Goal: Task Accomplishment & Management: Use online tool/utility

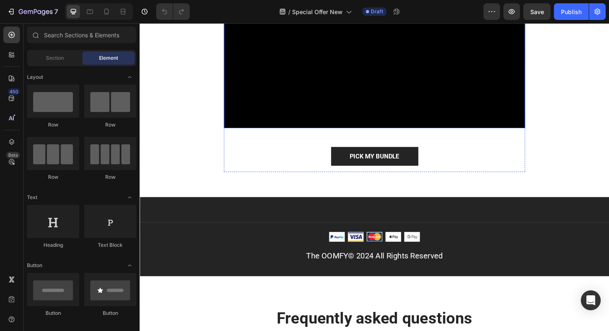
scroll to position [951, 0]
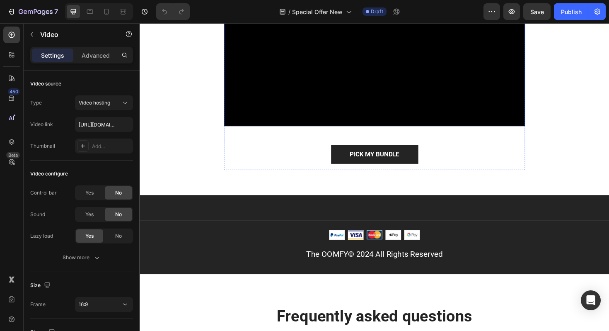
click at [376, 100] on video at bounding box center [388, 42] width 319 height 179
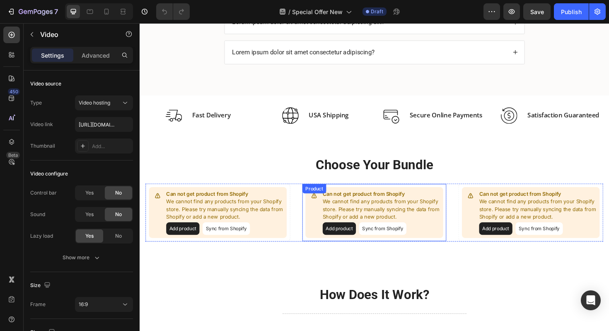
scroll to position [563, 0]
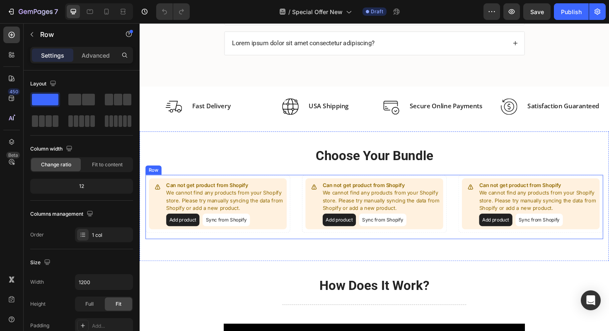
click at [378, 250] on div "Can not get product from Shopify We cannot find any products from your Shopify …" at bounding box center [388, 218] width 485 height 68
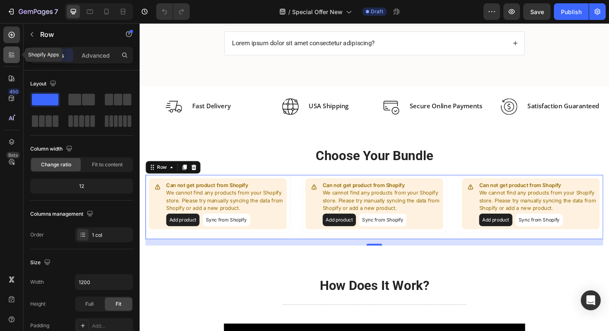
click at [11, 55] on icon at bounding box center [11, 55] width 8 height 8
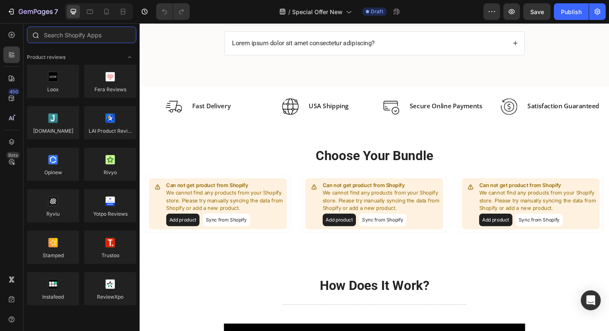
click at [73, 34] on input "text" at bounding box center [81, 35] width 109 height 17
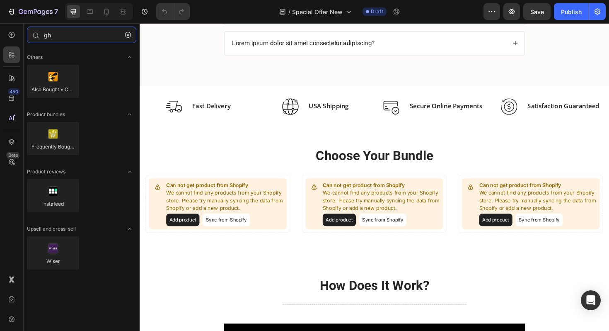
type input "g"
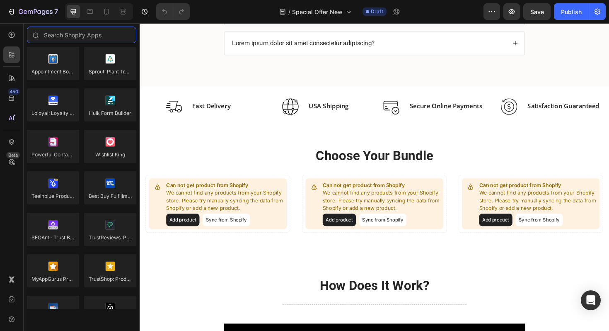
scroll to position [2166, 0]
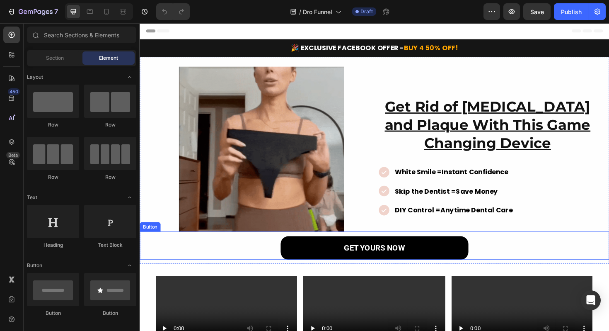
click at [312, 262] on link "GET YOURS NOW" at bounding box center [388, 261] width 199 height 25
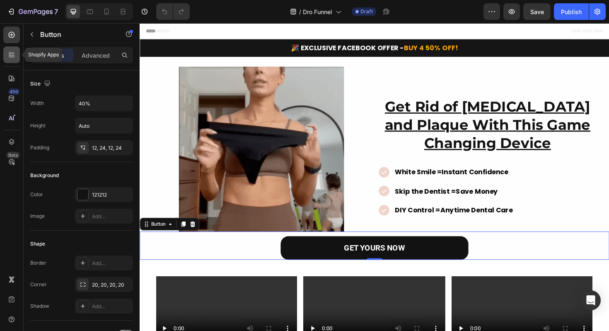
click at [15, 54] on icon at bounding box center [11, 55] width 8 height 8
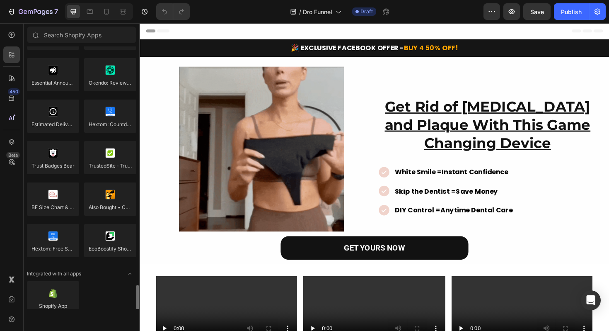
scroll to position [2358, 0]
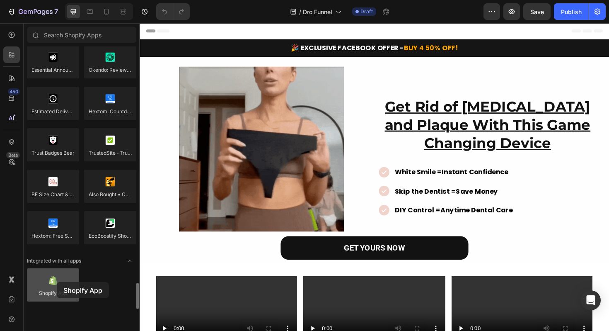
click at [57, 282] on div at bounding box center [53, 284] width 52 height 33
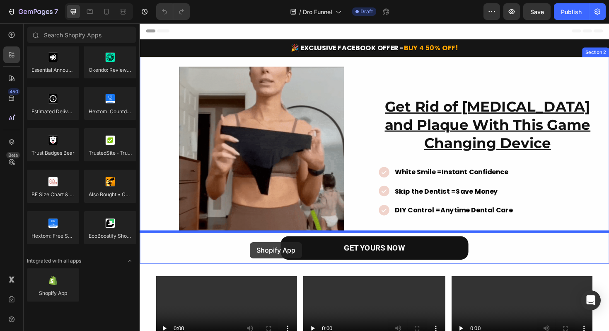
drag, startPoint x: 192, startPoint y: 297, endPoint x: 257, endPoint y: 255, distance: 76.9
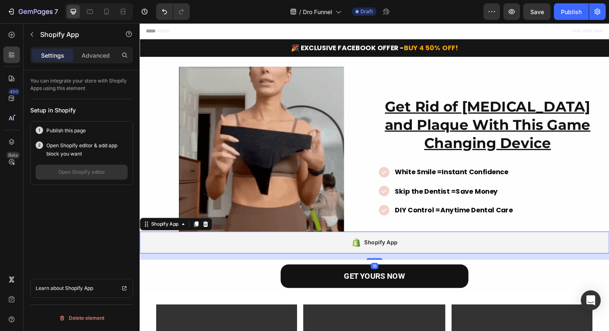
click at [396, 257] on div "Shopify App" at bounding box center [395, 255] width 35 height 10
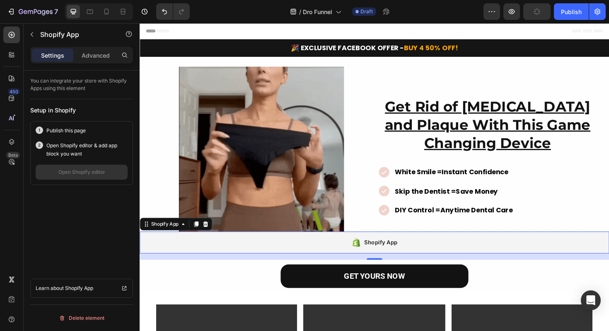
click at [240, 254] on div "Shopify App" at bounding box center [388, 255] width 497 height 23
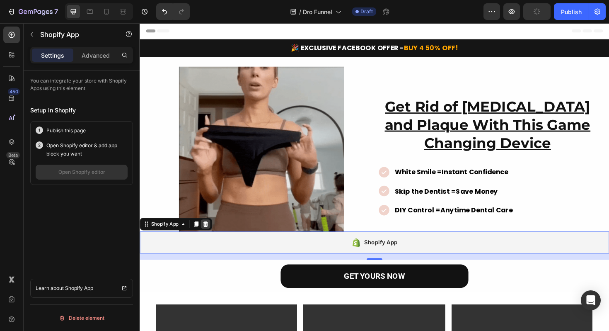
click at [208, 238] on icon at bounding box center [209, 236] width 5 height 6
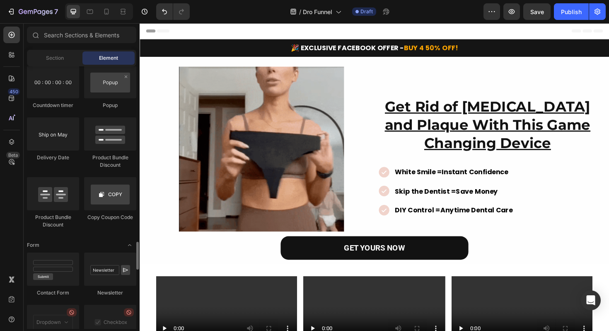
scroll to position [1695, 0]
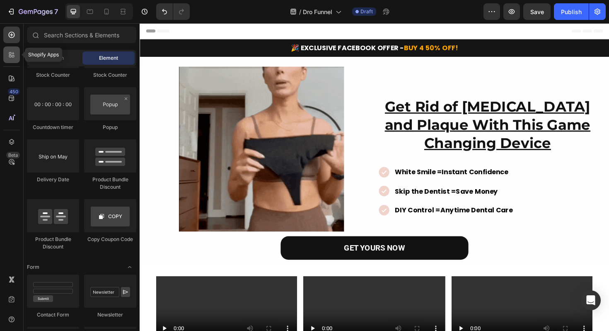
click at [13, 58] on icon at bounding box center [11, 55] width 8 height 8
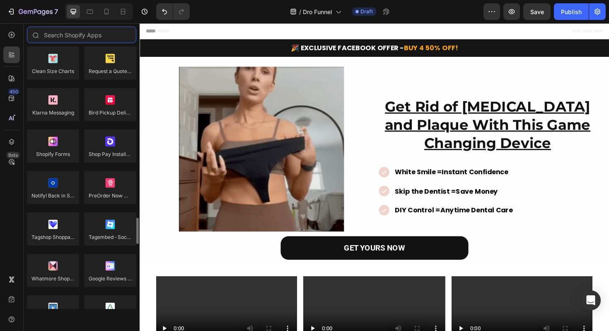
scroll to position [1822, 0]
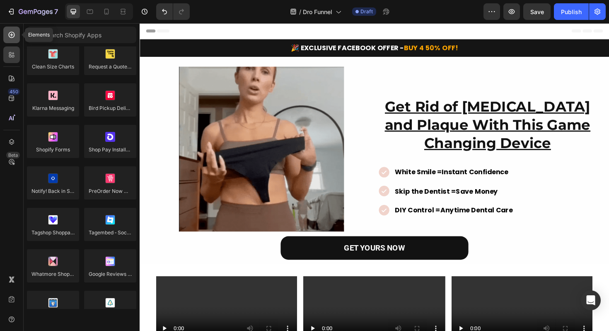
click at [14, 32] on icon at bounding box center [11, 35] width 8 height 8
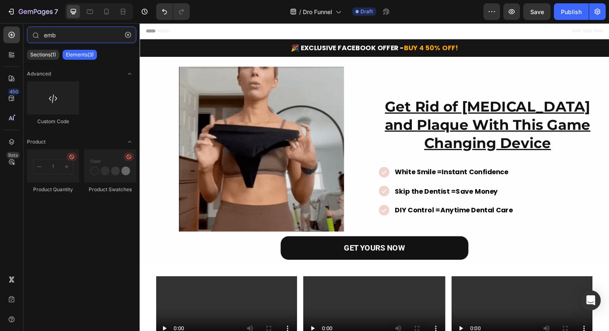
type input "emb"
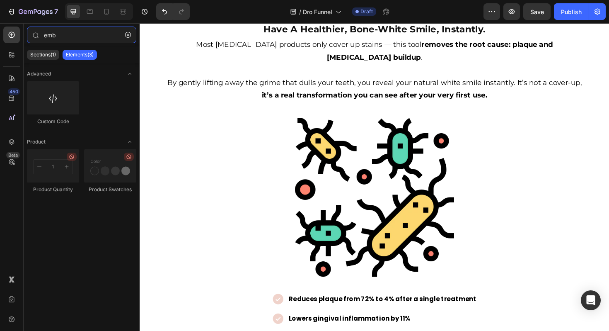
scroll to position [383, 0]
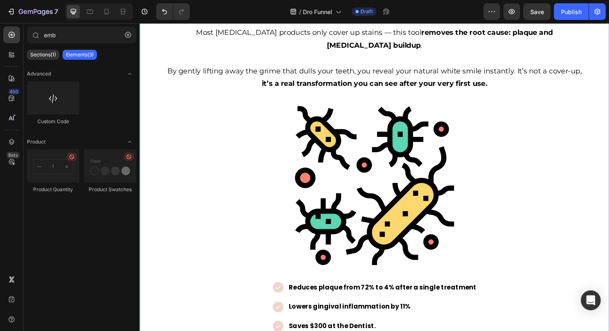
click at [10, 60] on div at bounding box center [11, 54] width 17 height 17
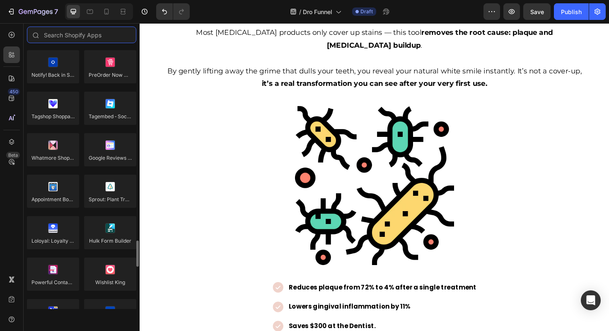
scroll to position [2358, 0]
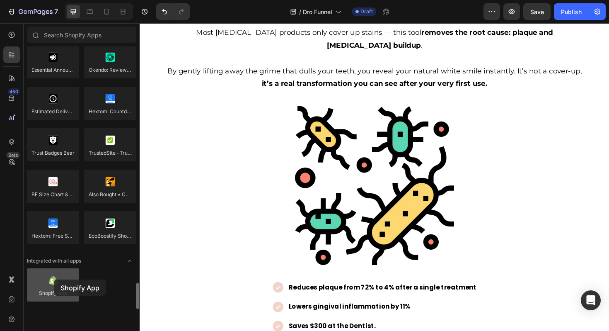
click at [54, 279] on div at bounding box center [53, 284] width 52 height 33
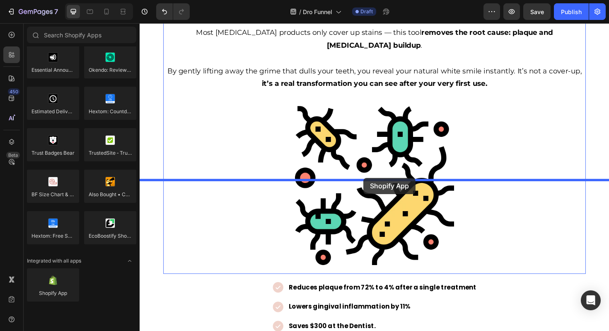
drag, startPoint x: 194, startPoint y: 303, endPoint x: 377, endPoint y: 187, distance: 216.4
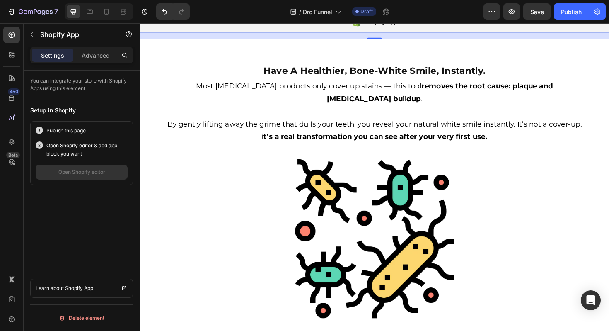
click at [386, 27] on div "Shopify App" at bounding box center [395, 22] width 35 height 10
click at [336, 12] on icon at bounding box center [338, 11] width 8 height 8
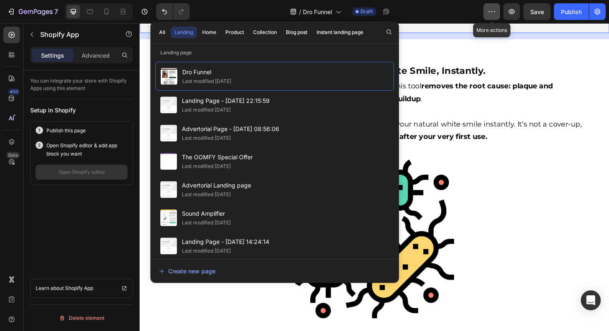
click at [491, 13] on icon "button" at bounding box center [492, 11] width 8 height 8
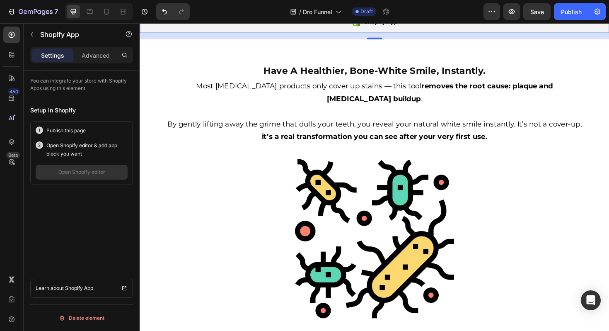
click at [242, 13] on div "/ Dro Funnel Draft" at bounding box center [339, 11] width 287 height 17
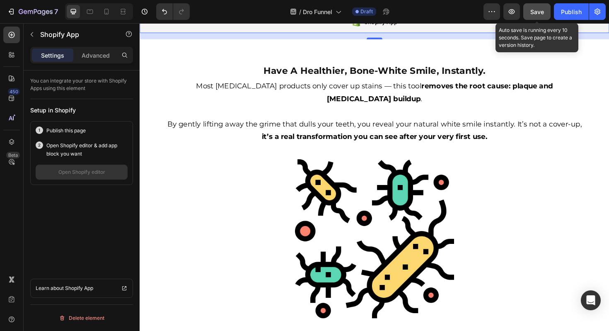
click at [540, 10] on span "Save" at bounding box center [538, 11] width 14 height 7
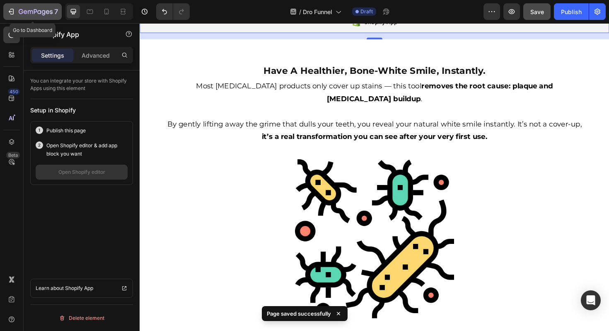
click at [27, 12] on icon "button" at bounding box center [36, 12] width 34 height 7
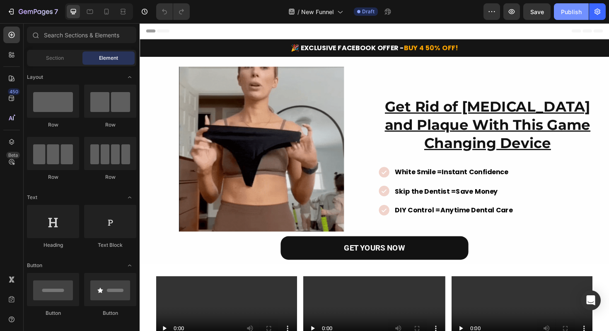
click at [557, 14] on button "Publish" at bounding box center [571, 11] width 35 height 17
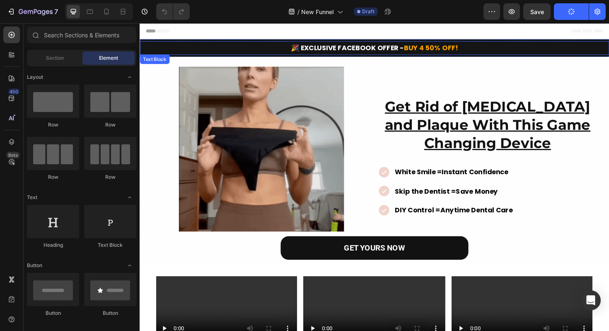
click at [434, 49] on span "BUY 4 50% OFF!" at bounding box center [448, 49] width 58 height 10
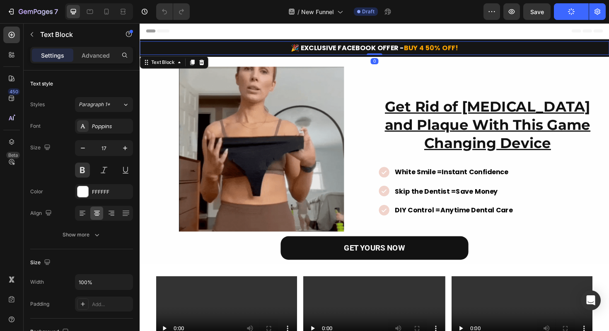
click at [443, 48] on span "BUY 4 50% OFF!" at bounding box center [448, 49] width 58 height 10
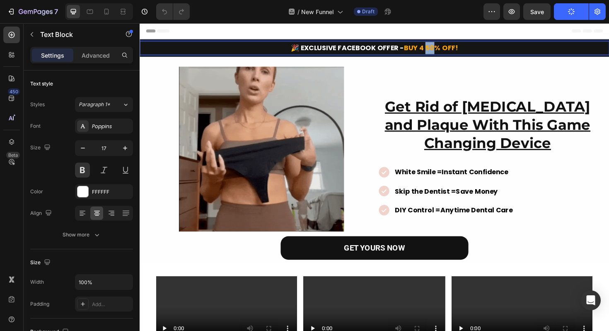
click at [443, 48] on span "BUY 4 50% OFF!" at bounding box center [448, 49] width 58 height 10
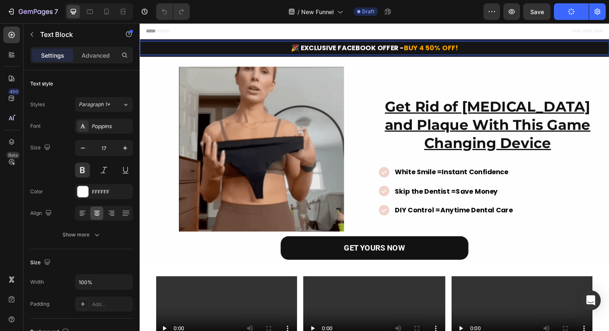
click at [438, 48] on span "BUY 4 50% OFF!" at bounding box center [448, 49] width 58 height 10
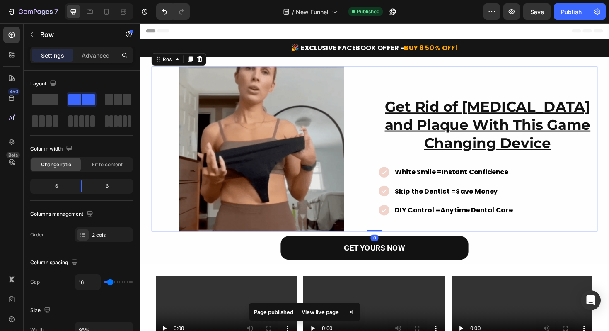
click at [429, 81] on div "Get Rid of Tartar and Plaque With This Game Changing Device Heading White Smile…" at bounding box center [508, 156] width 233 height 175
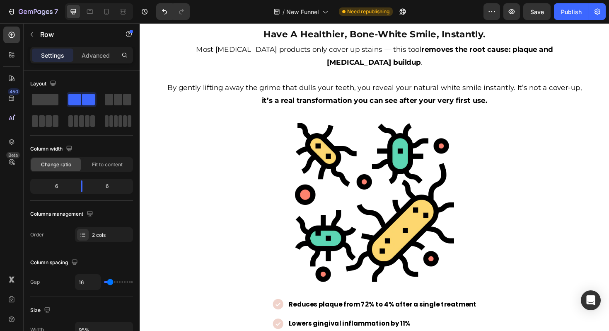
scroll to position [432, 0]
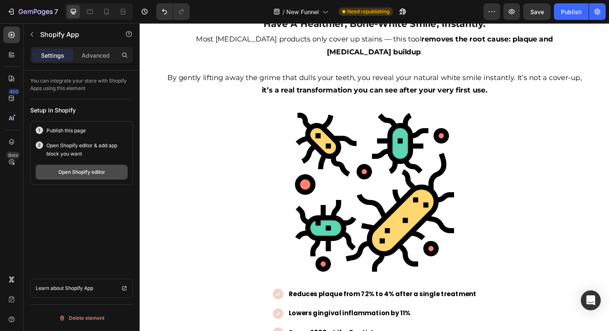
click at [76, 177] on button "Open Shopify editor" at bounding box center [82, 172] width 92 height 15
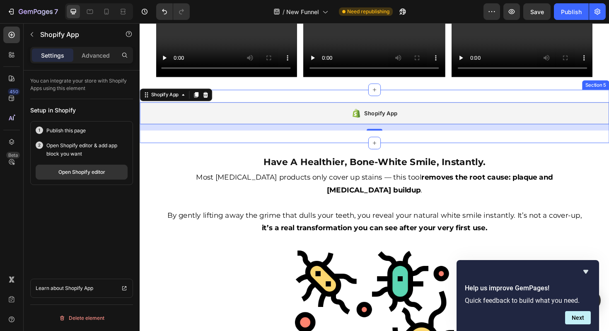
scroll to position [0, 0]
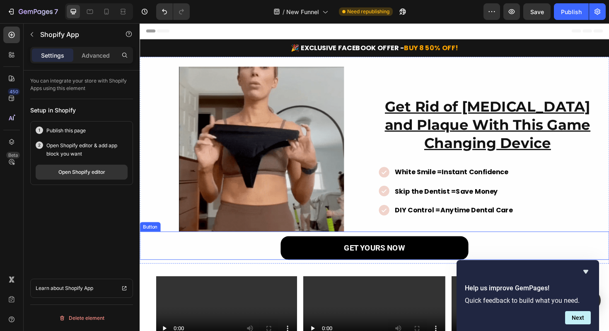
click at [332, 259] on link "GET YOURS NOW" at bounding box center [388, 261] width 199 height 25
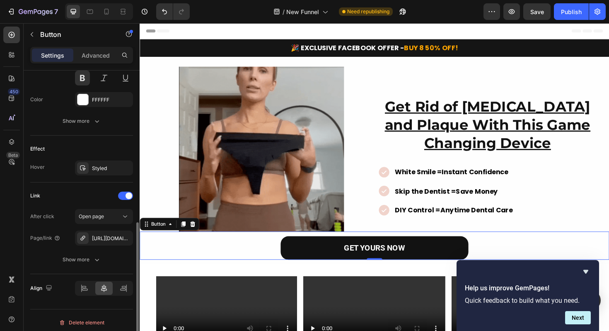
scroll to position [375, 0]
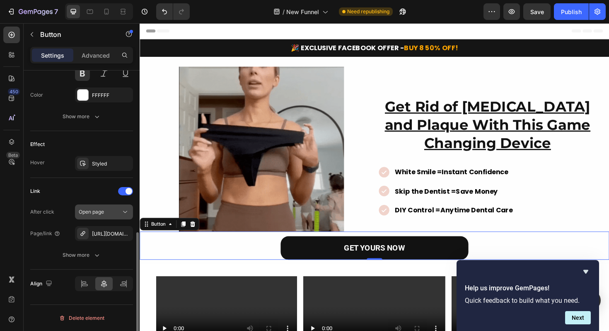
click at [101, 212] on span "Open page" at bounding box center [91, 211] width 25 height 6
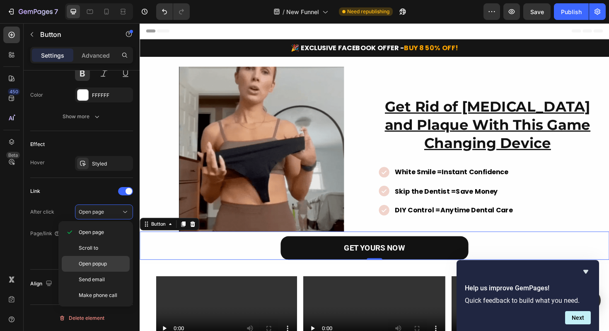
click at [104, 263] on span "Open popup" at bounding box center [93, 263] width 28 height 7
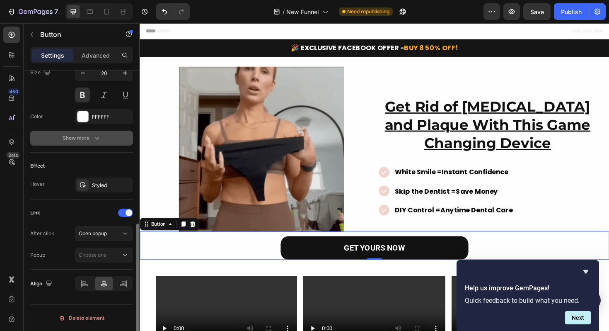
scroll to position [349, 0]
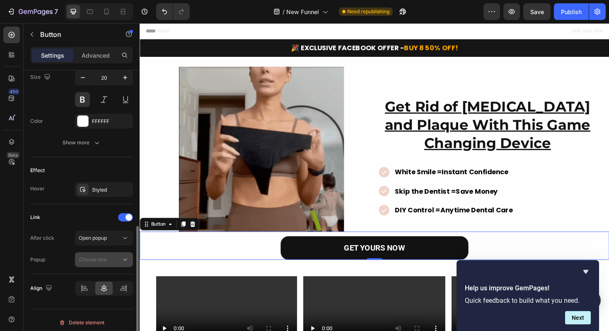
click at [114, 260] on div "Choose one" at bounding box center [100, 259] width 42 height 7
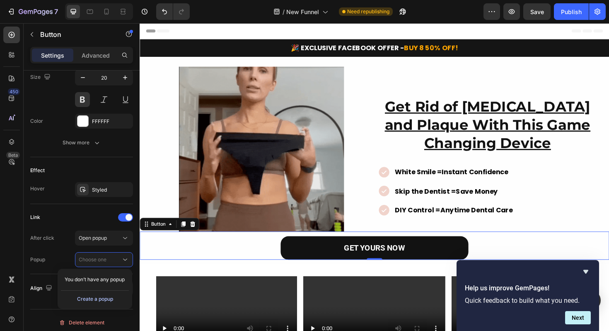
click at [103, 300] on div "Create a popup" at bounding box center [95, 298] width 36 height 7
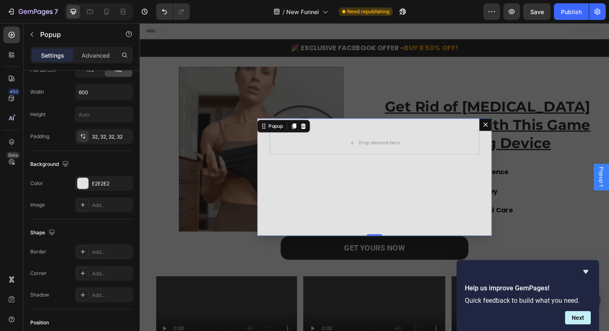
scroll to position [0, 0]
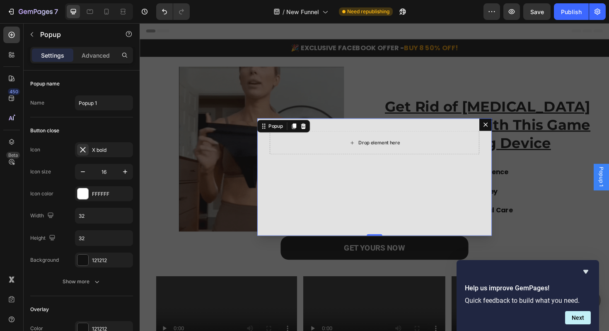
click at [386, 159] on div "Drop element here" at bounding box center [388, 149] width 222 height 25
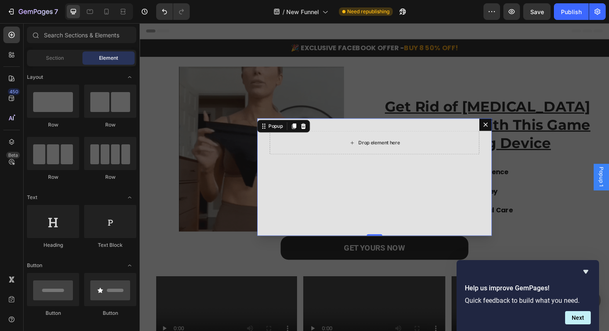
click at [385, 150] on div "Drop element here" at bounding box center [393, 149] width 44 height 7
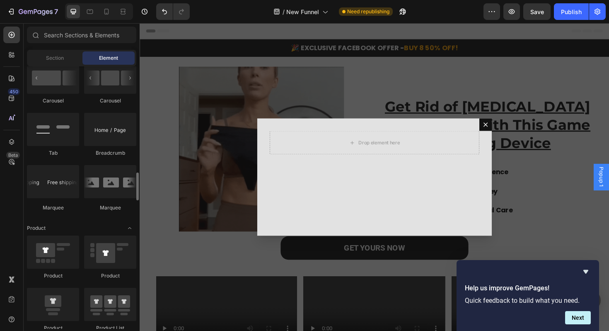
scroll to position [915, 0]
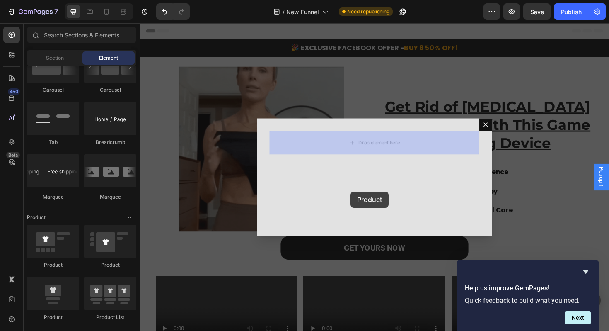
drag, startPoint x: 203, startPoint y: 270, endPoint x: 364, endPoint y: 201, distance: 174.9
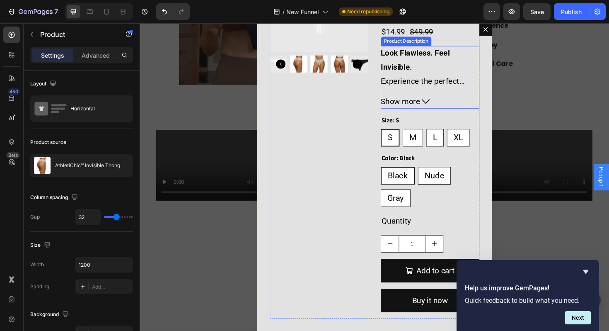
scroll to position [206, 0]
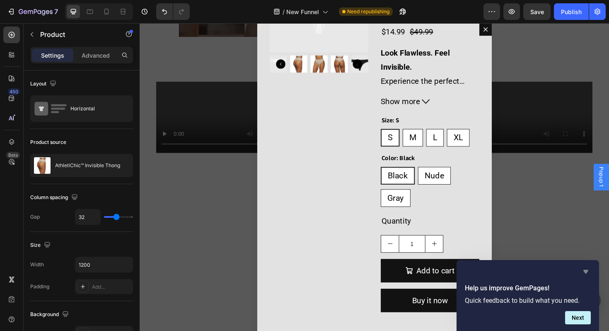
click at [585, 273] on icon "Hide survey" at bounding box center [586, 272] width 5 height 4
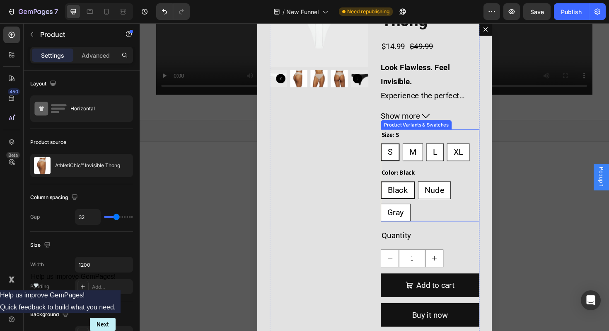
scroll to position [87, 0]
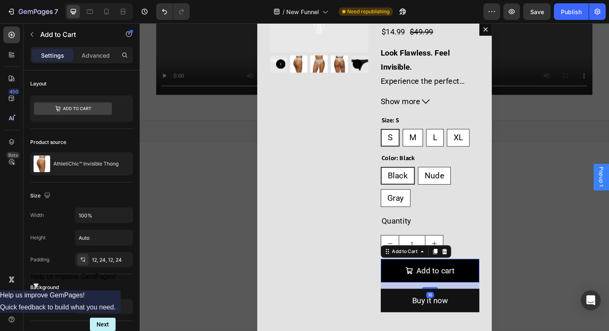
click at [422, 286] on icon "Add to cart" at bounding box center [425, 285] width 8 height 8
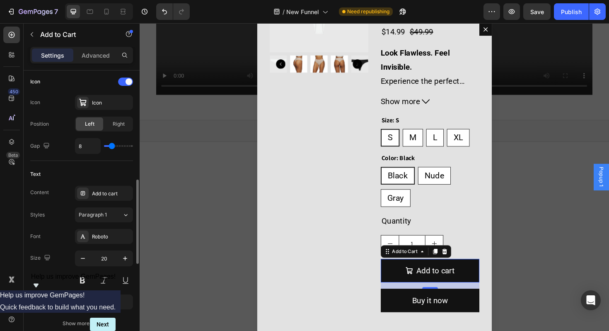
scroll to position [348, 0]
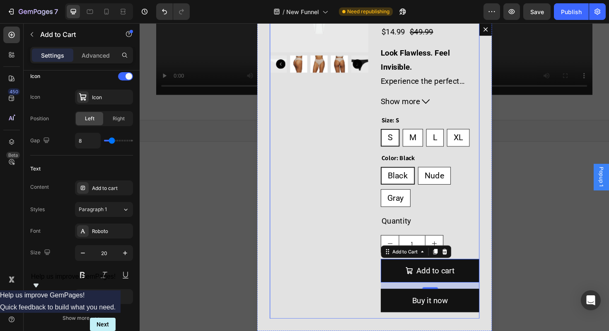
click at [333, 197] on div "Product Images" at bounding box center [329, 142] width 104 height 386
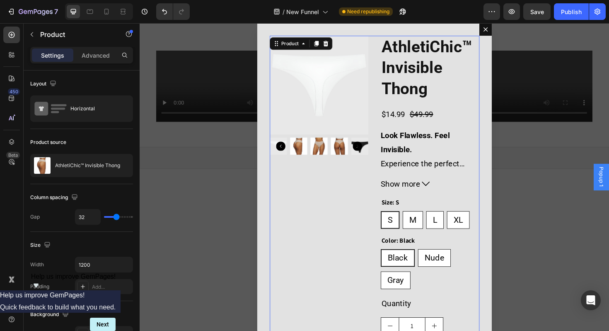
scroll to position [218, 0]
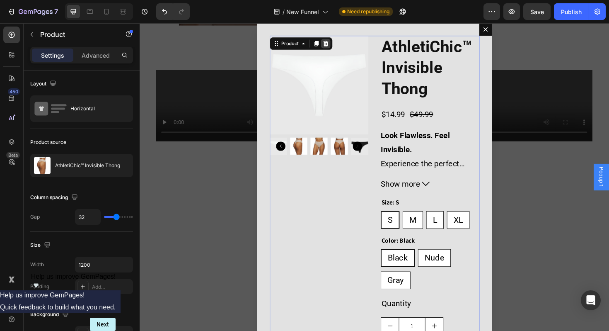
click at [337, 47] on icon "Dialog body" at bounding box center [336, 45] width 5 height 6
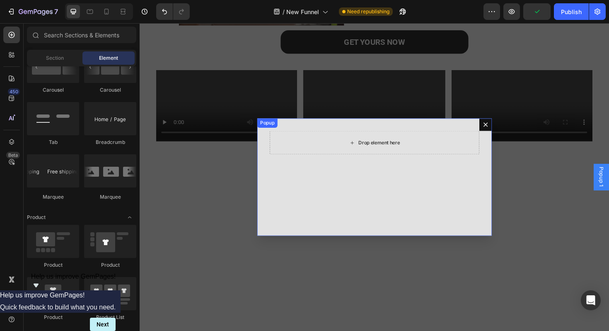
click at [363, 150] on icon "Dialog body" at bounding box center [364, 149] width 7 height 7
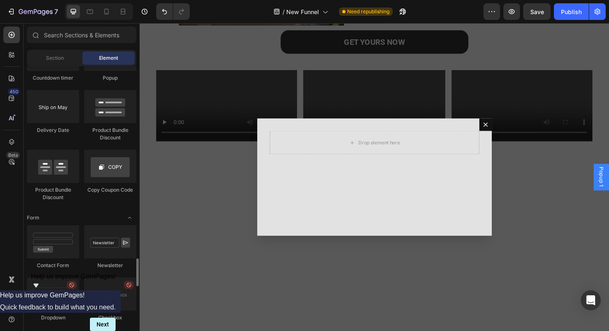
scroll to position [1750, 0]
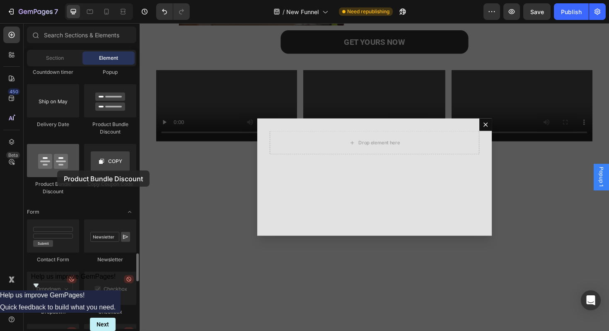
click at [57, 170] on div at bounding box center [53, 160] width 52 height 33
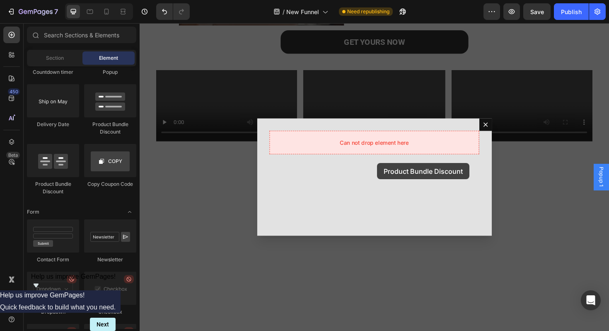
drag, startPoint x: 197, startPoint y: 194, endPoint x: 391, endPoint y: 170, distance: 195.4
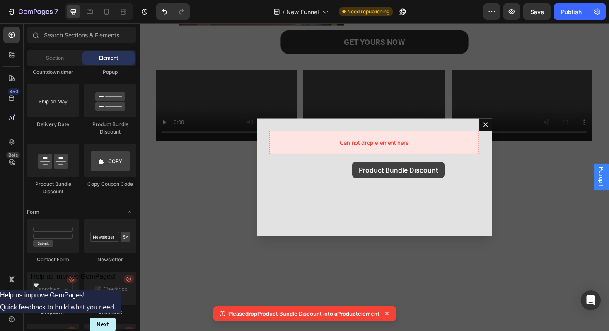
drag, startPoint x: 191, startPoint y: 189, endPoint x: 351, endPoint y: 155, distance: 164.3
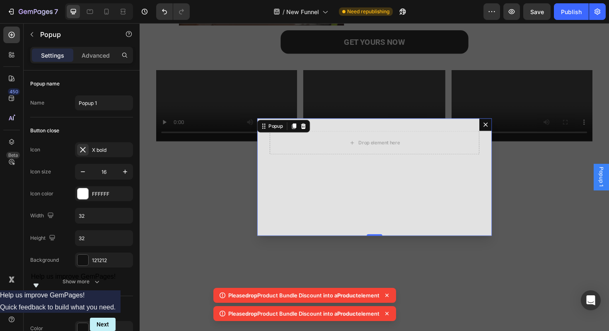
click at [507, 131] on icon "Dialog content" at bounding box center [506, 130] width 5 height 5
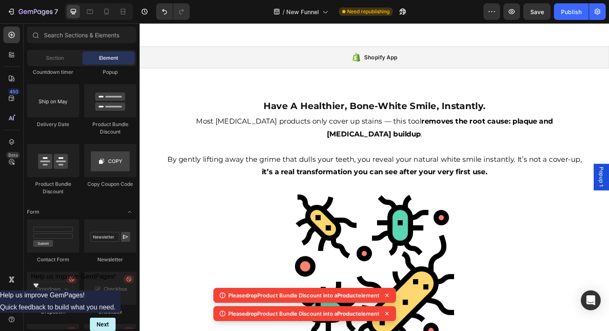
scroll to position [446, 0]
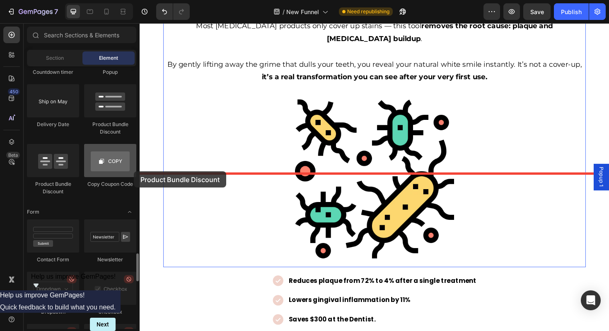
drag, startPoint x: 53, startPoint y: 166, endPoint x: 114, endPoint y: 167, distance: 61.3
click at [114, 167] on div "Stock Counter Stock Counter Countdown timer Popup Delivery Date Product Bundle …" at bounding box center [81, 91] width 109 height 223
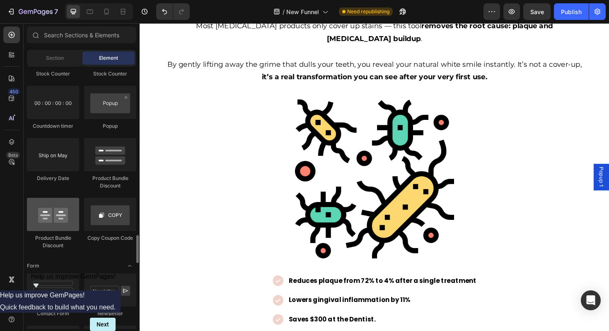
scroll to position [1685, 0]
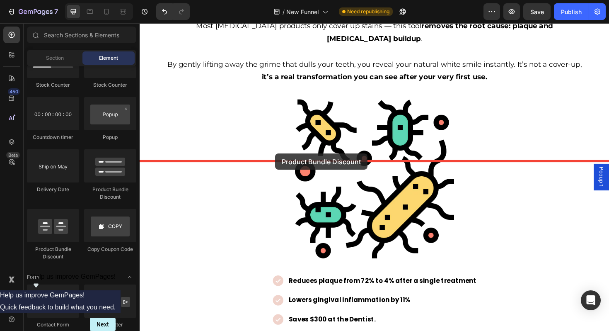
drag, startPoint x: 243, startPoint y: 191, endPoint x: 283, endPoint y: 161, distance: 50.0
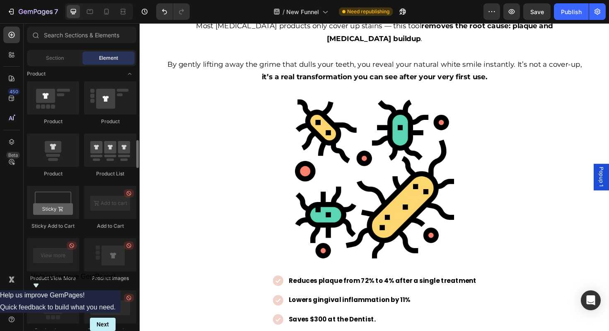
scroll to position [1023, 0]
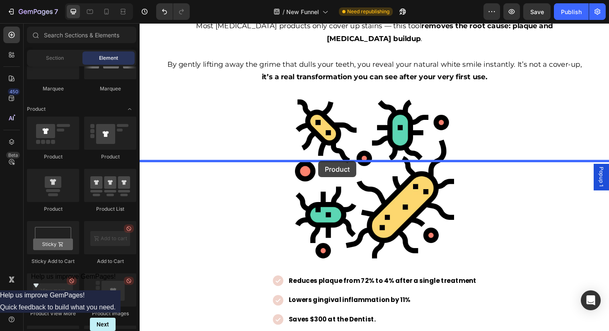
drag, startPoint x: 194, startPoint y: 213, endPoint x: 329, endPoint y: 169, distance: 141.3
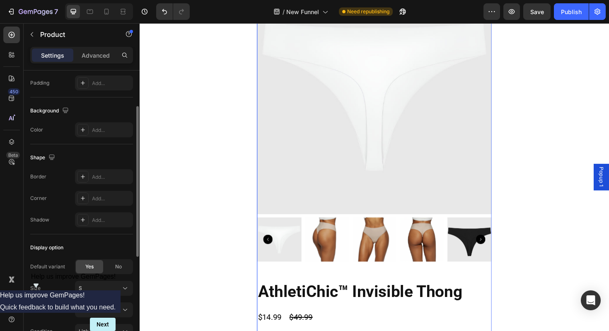
scroll to position [120, 0]
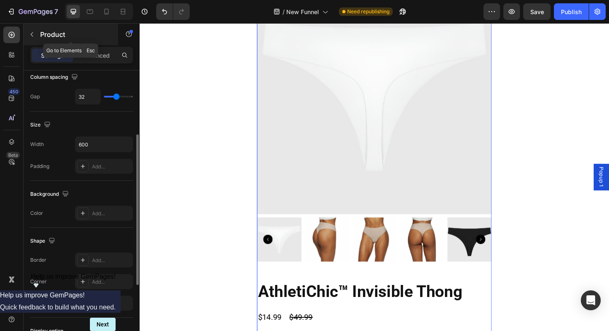
click at [36, 35] on button "button" at bounding box center [31, 34] width 13 height 13
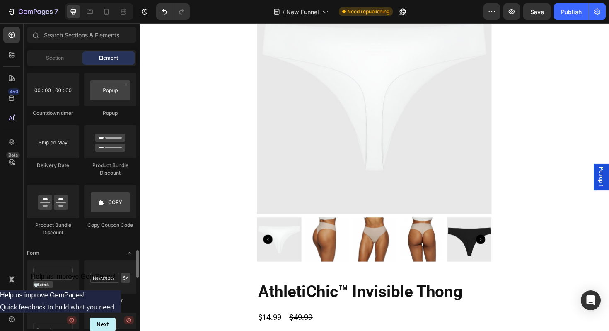
scroll to position [1709, 0]
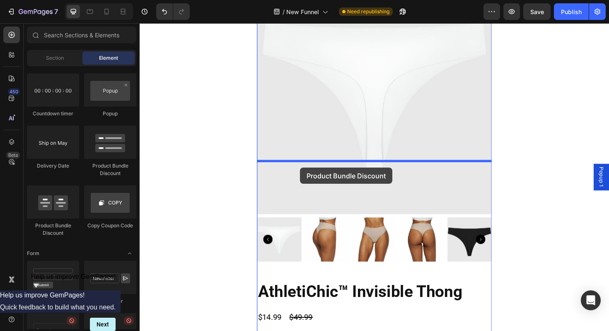
drag, startPoint x: 188, startPoint y: 155, endPoint x: 310, endPoint y: 176, distance: 123.3
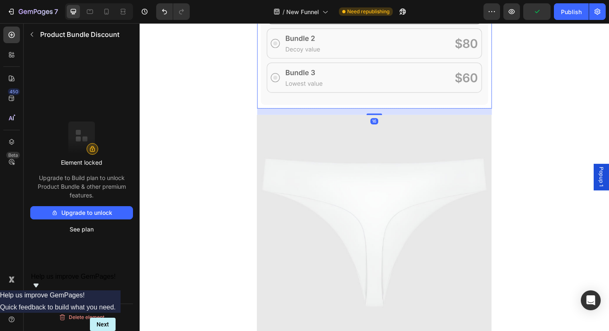
scroll to position [467, 0]
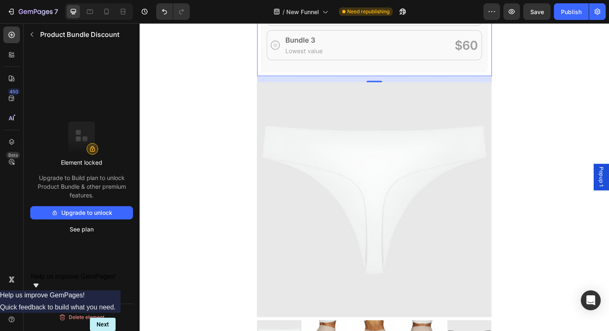
scroll to position [526, 0]
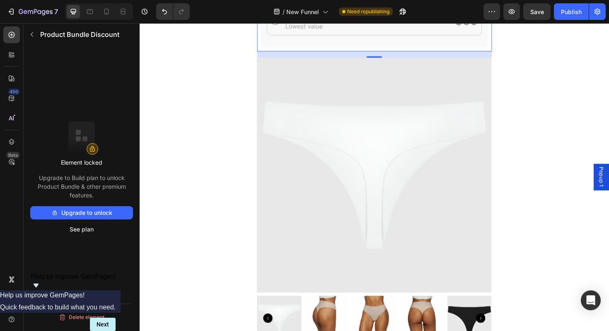
click at [88, 227] on button "See plan" at bounding box center [81, 229] width 103 height 13
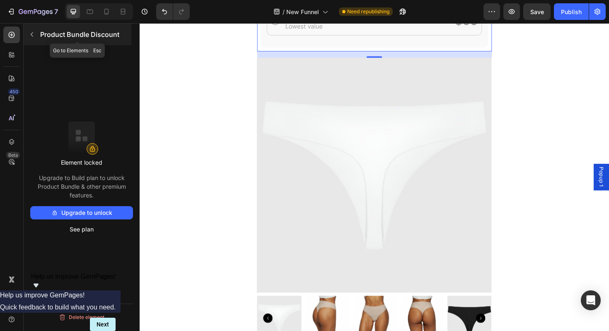
click at [31, 34] on icon "button" at bounding box center [32, 34] width 2 height 5
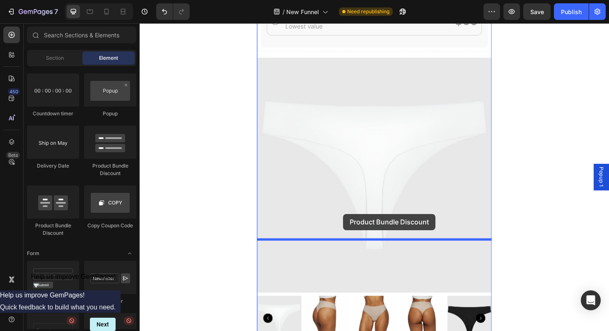
drag, startPoint x: 202, startPoint y: 227, endPoint x: 355, endPoint y: 225, distance: 153.4
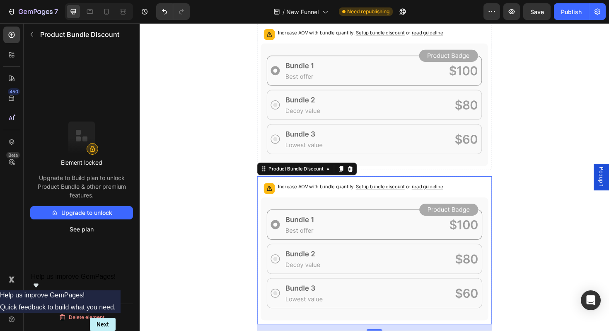
scroll to position [594, 0]
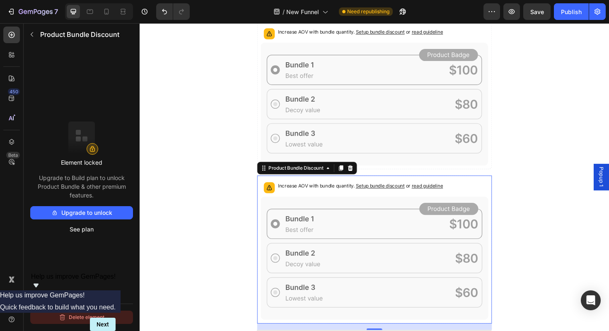
click at [90, 319] on button "Delete element" at bounding box center [81, 316] width 103 height 13
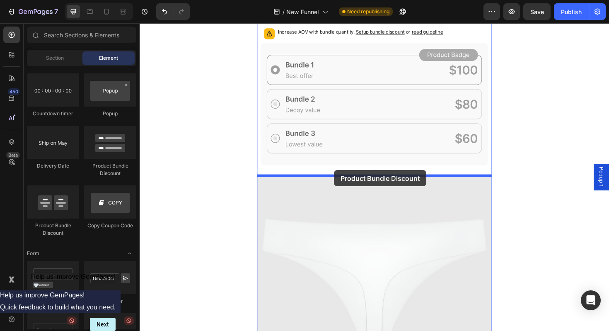
drag, startPoint x: 197, startPoint y: 234, endPoint x: 345, endPoint y: 179, distance: 158.3
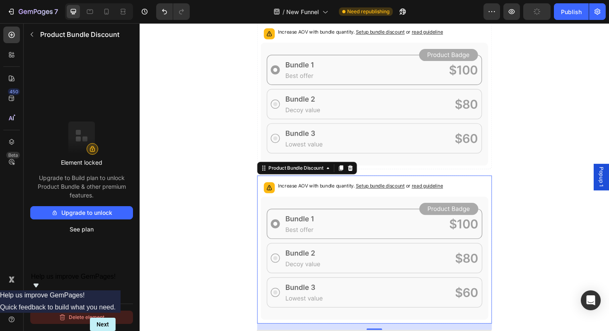
click at [90, 318] on button "Delete element" at bounding box center [81, 316] width 103 height 13
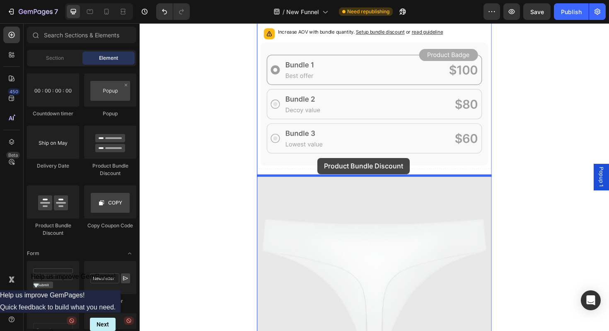
drag, startPoint x: 250, startPoint y: 180, endPoint x: 327, endPoint y: 166, distance: 79.3
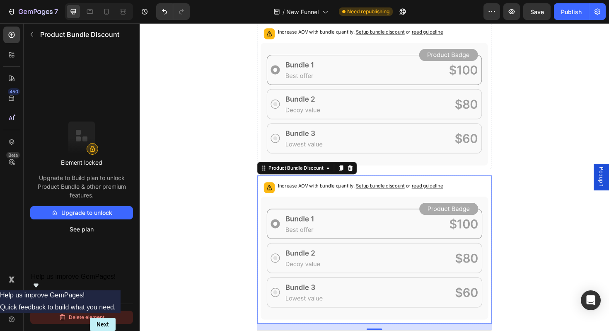
click at [87, 320] on button "Delete element" at bounding box center [81, 316] width 103 height 13
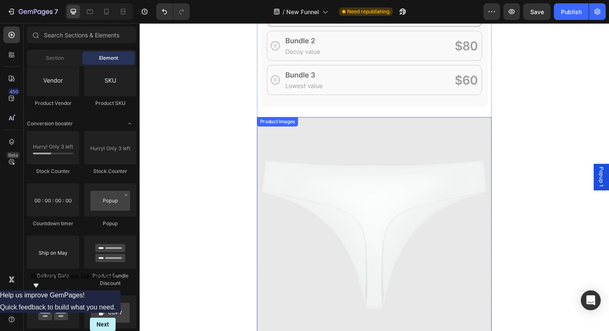
scroll to position [649, 0]
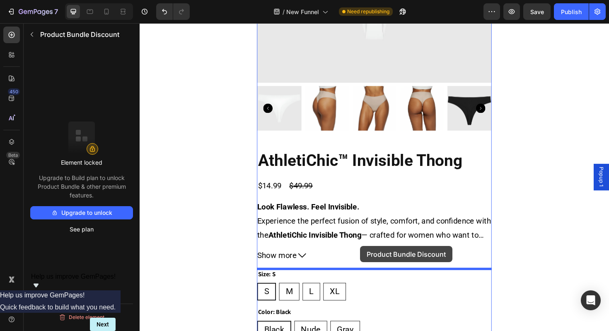
drag, startPoint x: 343, startPoint y: 68, endPoint x: 373, endPoint y: 259, distance: 193.8
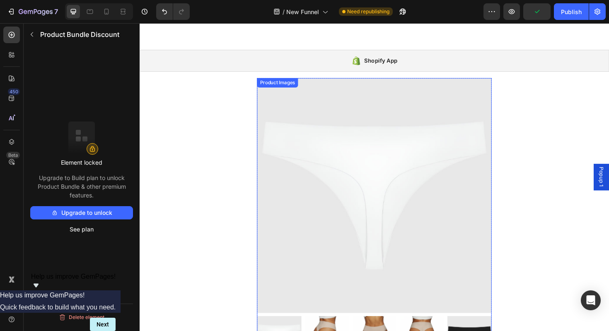
scroll to position [365, 0]
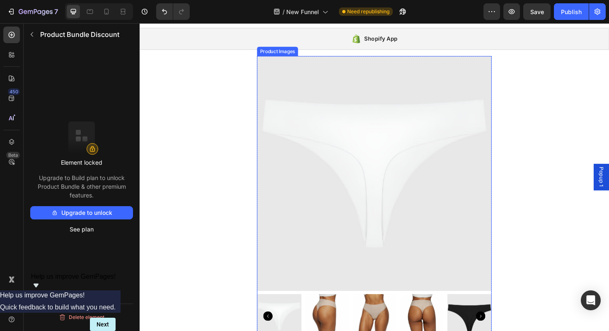
click at [471, 288] on img at bounding box center [388, 182] width 249 height 249
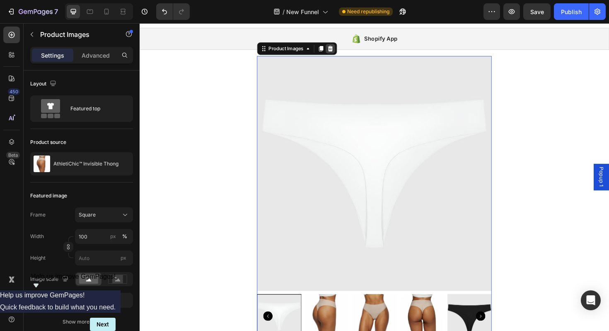
click at [340, 53] on icon at bounding box center [341, 50] width 5 height 6
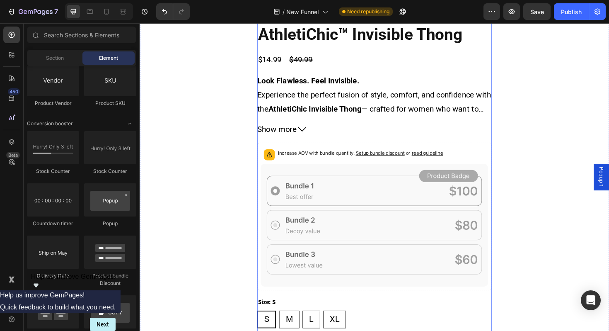
scroll to position [487, 0]
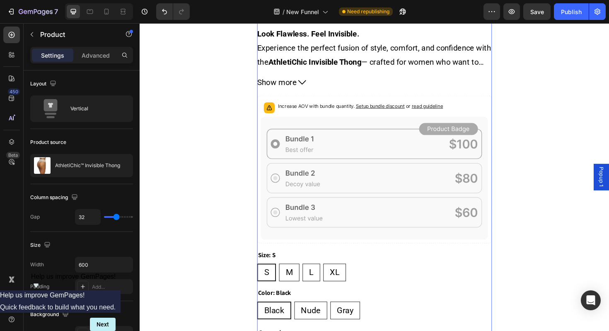
click at [375, 160] on div "Drop element here AthletiChic™ Invisible Thong Product Title $14.99 Product Pri…" at bounding box center [388, 195] width 249 height 520
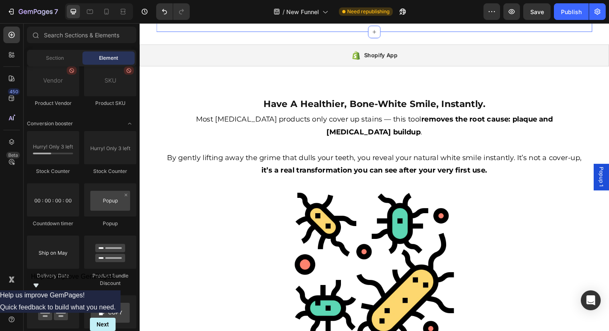
scroll to position [343, 0]
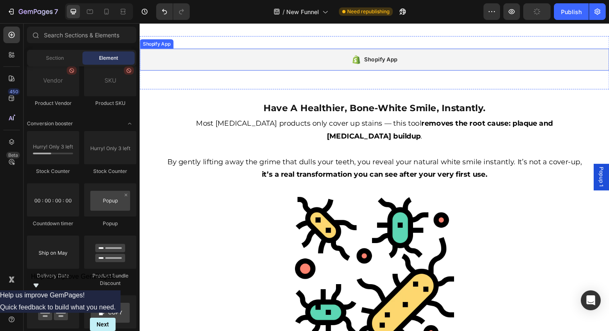
click at [381, 73] on div "Shopify App" at bounding box center [388, 61] width 497 height 23
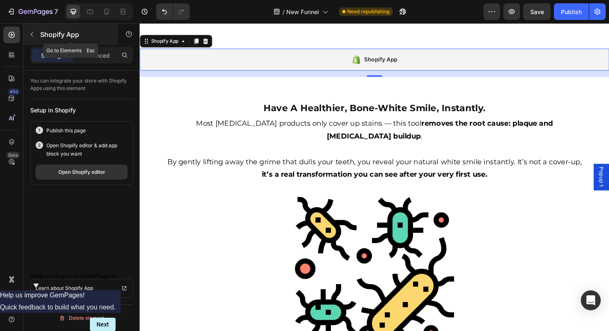
click at [33, 34] on icon "button" at bounding box center [32, 34] width 7 height 7
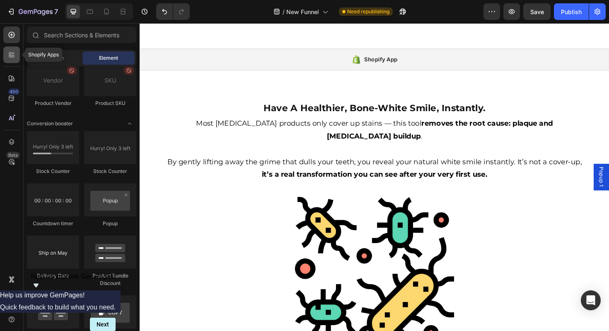
click at [10, 55] on icon at bounding box center [10, 56] width 2 height 2
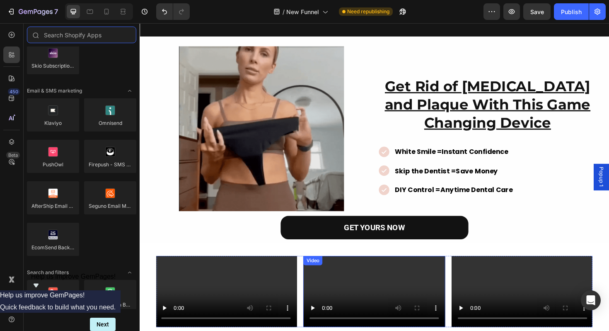
scroll to position [0, 0]
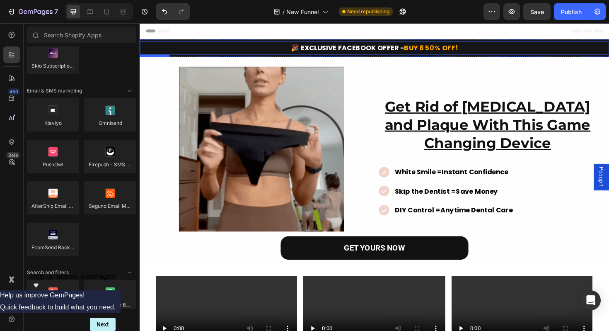
click at [421, 52] on span "BUY 8 50% OFF!" at bounding box center [448, 49] width 57 height 10
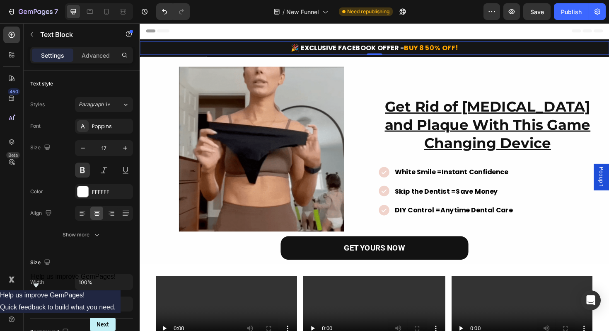
click at [421, 52] on span "BUY 8 50% OFF!" at bounding box center [448, 49] width 57 height 10
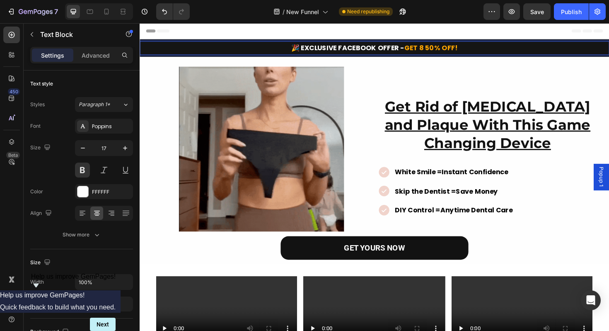
click at [441, 48] on span "GET 8 50% OFF!" at bounding box center [448, 49] width 57 height 10
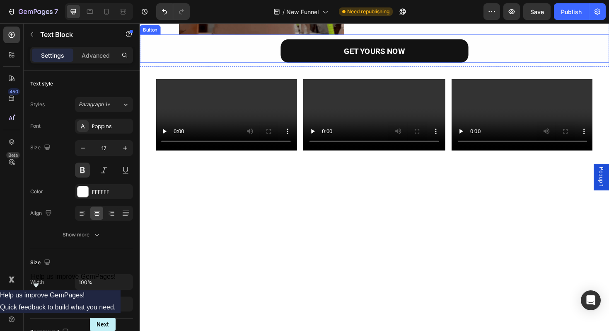
scroll to position [209, 0]
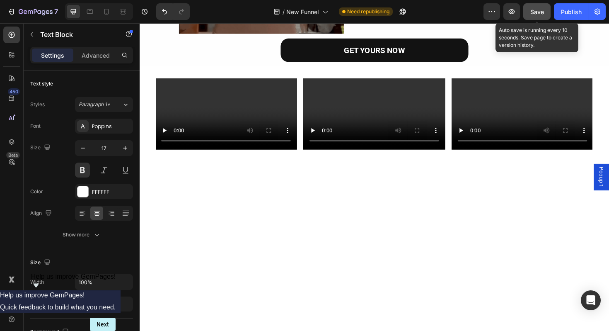
click at [536, 17] on button "Save" at bounding box center [536, 11] width 27 height 17
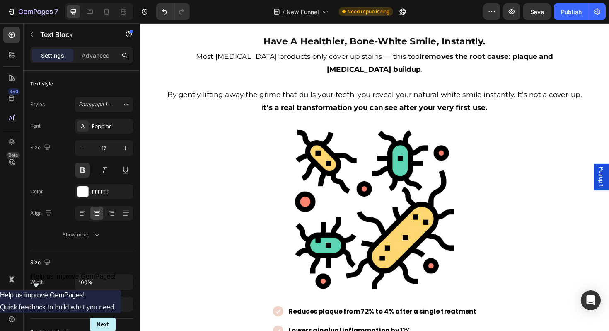
scroll to position [415, 0]
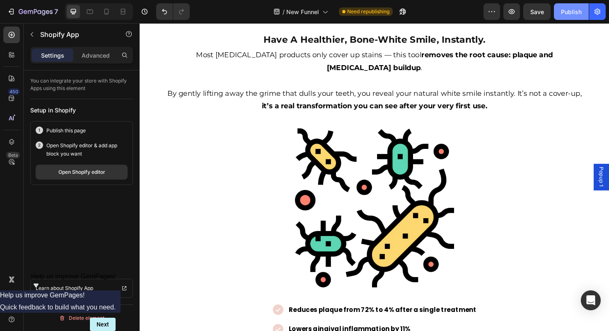
click at [573, 15] on div "Publish" at bounding box center [571, 11] width 21 height 9
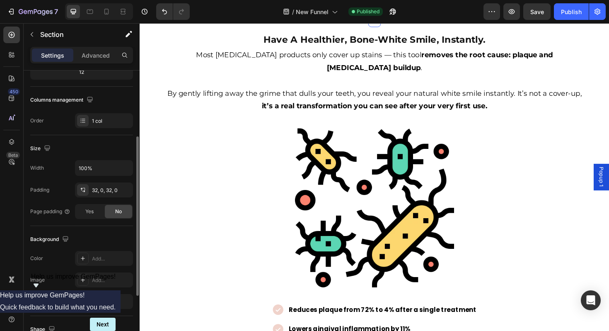
scroll to position [113, 0]
click at [87, 172] on input "100%" at bounding box center [103, 168] width 57 height 15
type input "75%"
click at [561, 10] on button "Publish" at bounding box center [571, 11] width 35 height 17
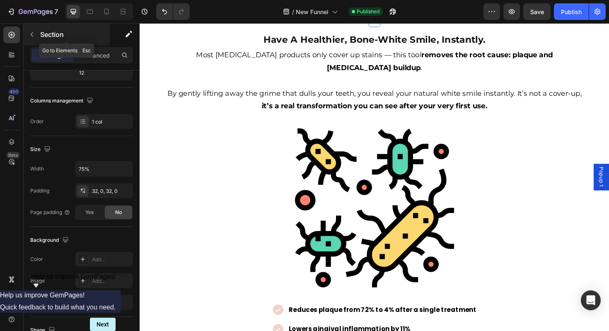
click at [34, 35] on icon "button" at bounding box center [32, 34] width 7 height 7
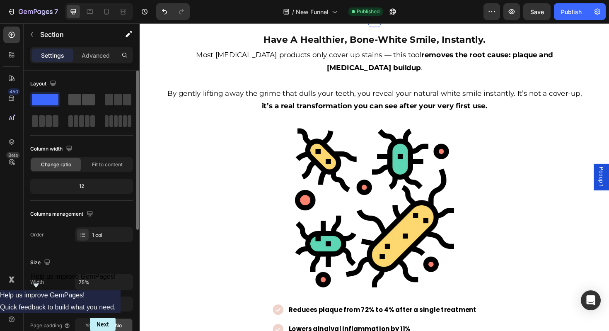
click at [87, 97] on span at bounding box center [88, 100] width 13 height 12
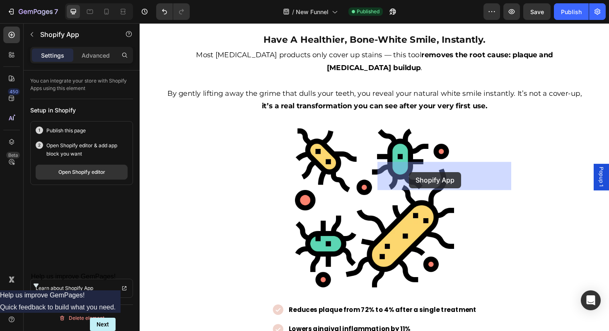
drag, startPoint x: 314, startPoint y: 180, endPoint x: 425, endPoint y: 181, distance: 111.1
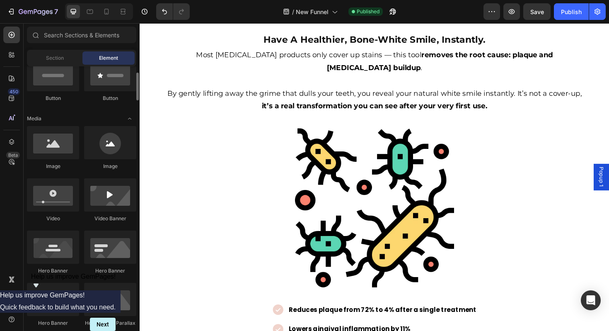
scroll to position [182, 0]
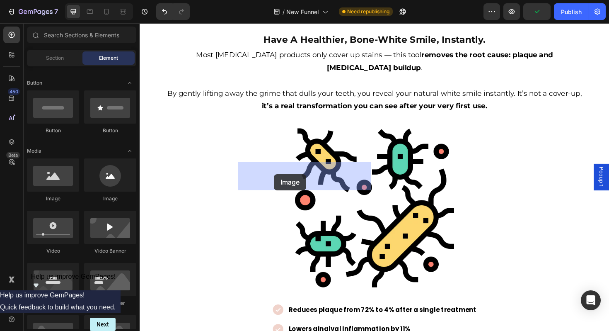
drag, startPoint x: 184, startPoint y: 203, endPoint x: 282, endPoint y: 183, distance: 99.4
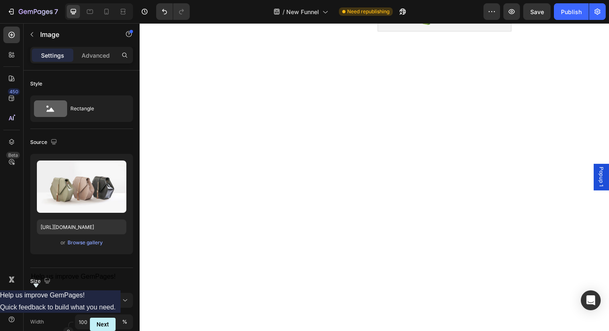
scroll to position [413, 0]
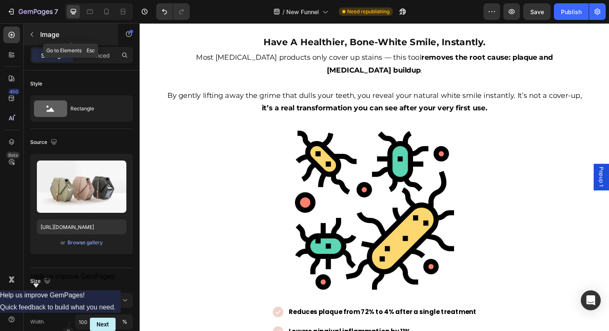
click at [33, 35] on icon "button" at bounding box center [32, 34] width 7 height 7
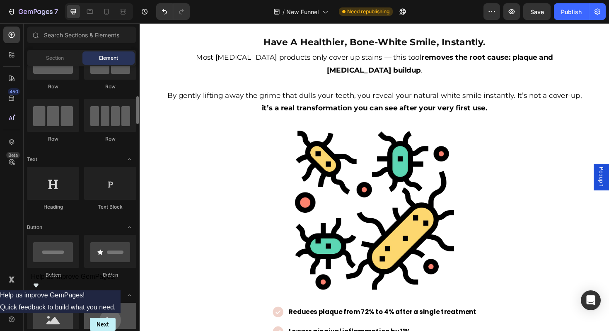
scroll to position [22, 0]
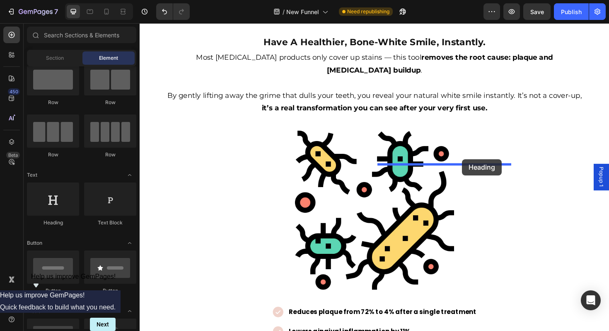
drag, startPoint x: 189, startPoint y: 233, endPoint x: 481, endPoint y: 167, distance: 300.0
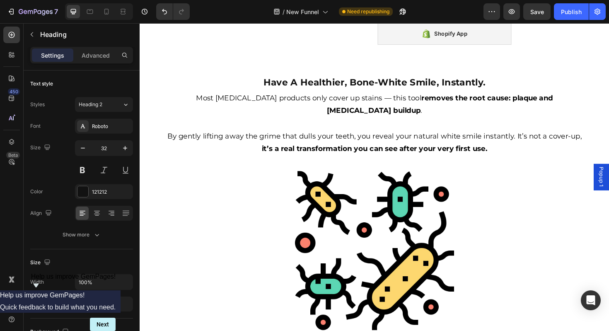
click at [95, 214] on icon at bounding box center [97, 213] width 8 height 8
click at [124, 216] on icon at bounding box center [126, 213] width 8 height 8
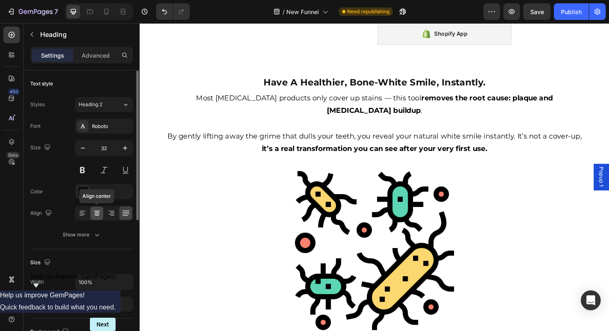
click at [103, 216] on div at bounding box center [96, 212] width 13 height 13
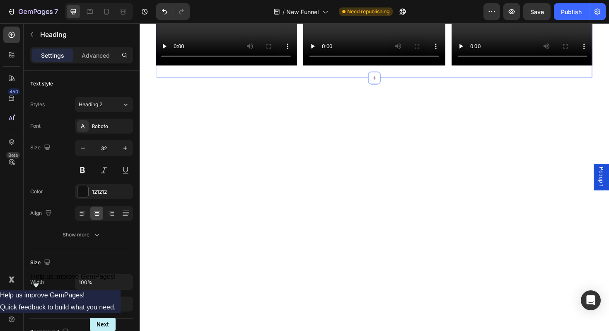
scroll to position [0, 0]
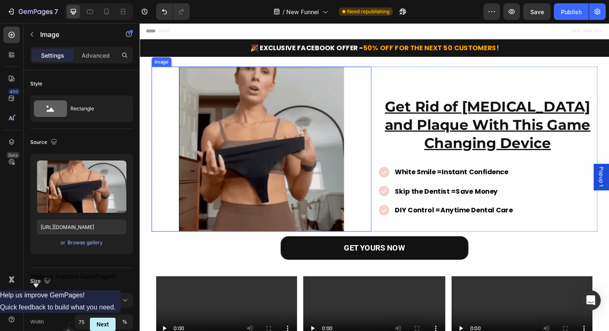
click at [281, 148] on img at bounding box center [268, 156] width 175 height 175
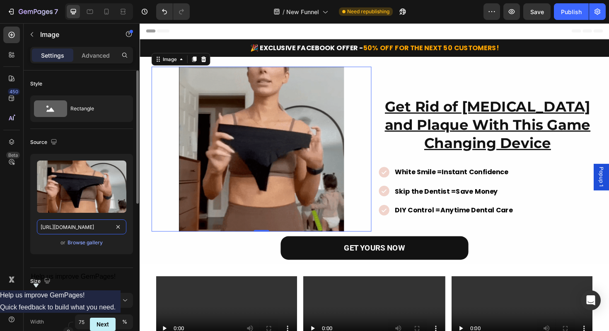
click at [75, 227] on input "https://cdn.shopify.com/s/files/1/0849/9272/1202/files/2_1f7c745c-aa59-461b-85b…" at bounding box center [82, 226] width 90 height 15
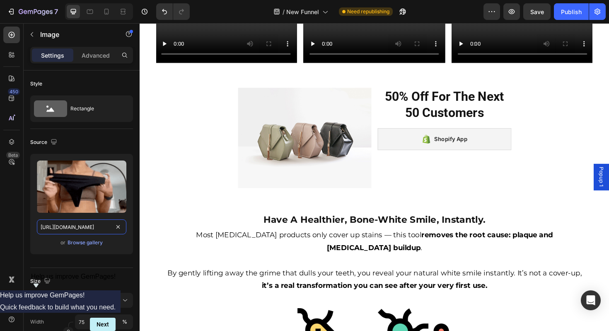
scroll to position [457, 0]
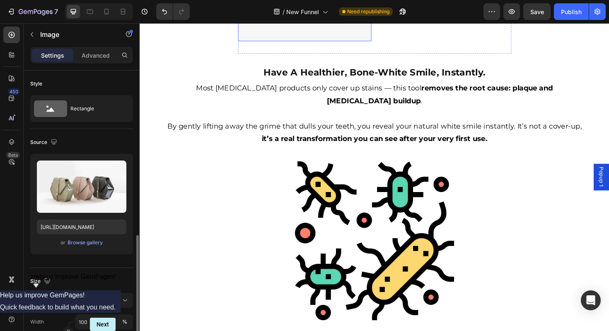
scroll to position [113, 0]
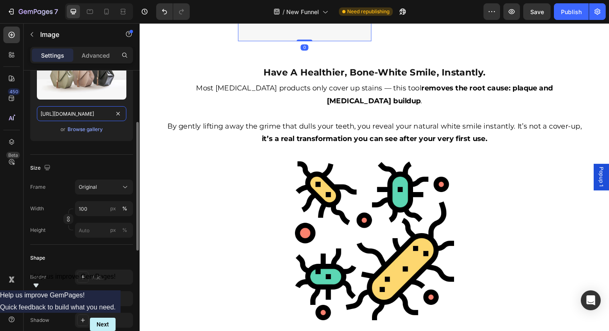
click at [89, 114] on input "https://cdn.shopify.com/s/files/1/2005/9307/files/image_demo.jpg" at bounding box center [82, 113] width 90 height 15
paste input "0849/9272/1202/files/2_1f7c745c-aa59-461b-85be-b4c078d90aff.webp?v=1748835203"
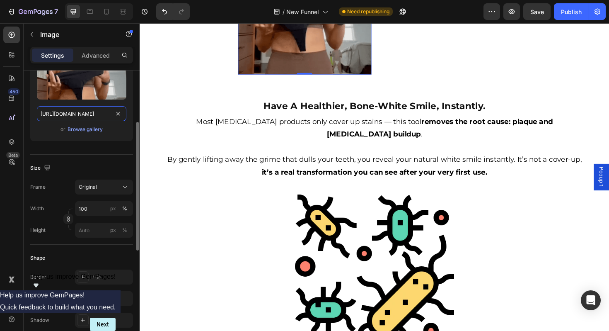
scroll to position [0, 216]
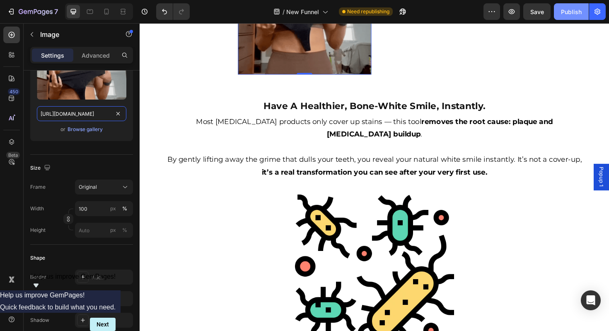
type input "https://cdn.shopify.com/s/files/1/0849/9272/1202/files/2_1f7c745c-aa59-461b-85b…"
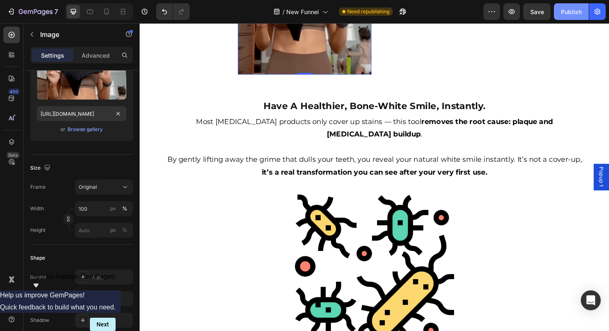
click at [564, 11] on div "Publish" at bounding box center [571, 11] width 21 height 9
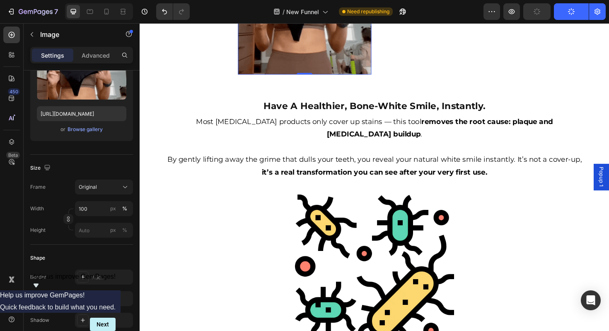
scroll to position [0, 0]
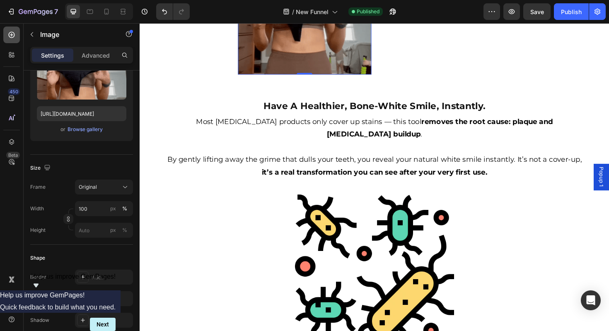
click at [15, 37] on icon at bounding box center [11, 35] width 8 height 8
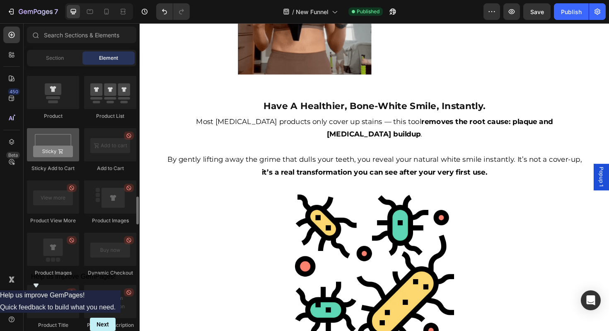
scroll to position [1135, 0]
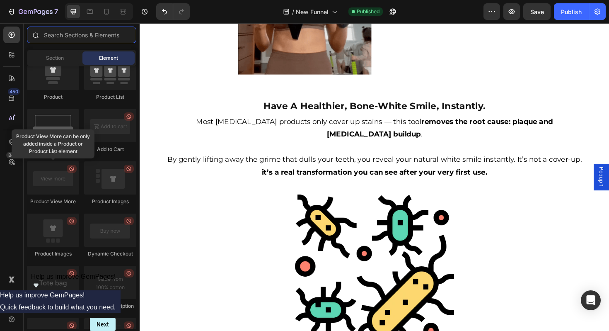
click at [76, 35] on input "text" at bounding box center [81, 35] width 109 height 17
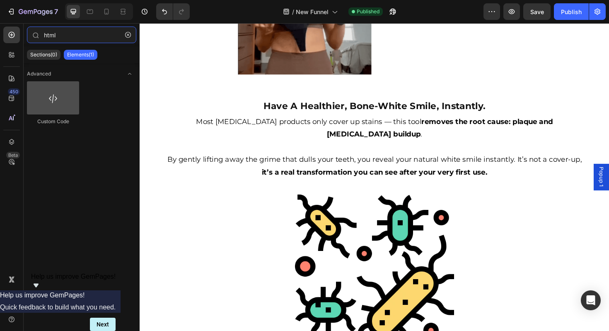
type input "html"
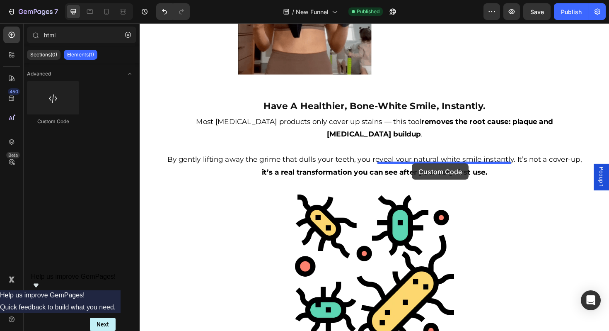
drag, startPoint x: 194, startPoint y: 111, endPoint x: 428, endPoint y: 172, distance: 241.9
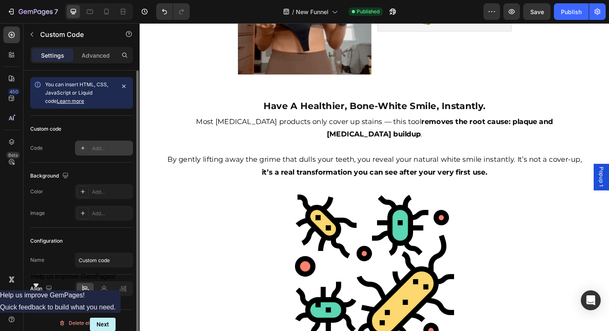
click at [97, 147] on div "Add..." at bounding box center [111, 148] width 39 height 7
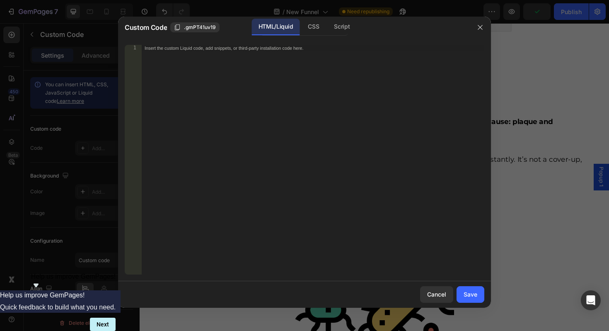
click at [210, 44] on div "1 Insert the custom Liquid code, add snippets, or third-party installation code…" at bounding box center [304, 159] width 373 height 243
click at [208, 47] on div "Insert the custom Liquid code, add snippets, or third-party installation code h…" at bounding box center [296, 48] width 302 height 6
paste textarea "<div id="xb-quantity-breaks-root"></div>"
type textarea "<div id="xb-quantity-breaks-root"></div>"
click at [470, 295] on div "Save" at bounding box center [471, 294] width 14 height 9
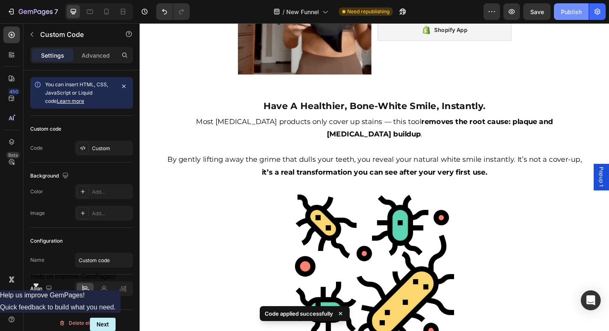
click at [565, 14] on div "Publish" at bounding box center [571, 11] width 21 height 9
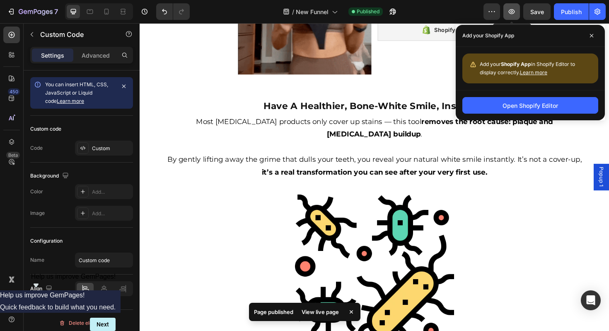
click at [509, 13] on icon "button" at bounding box center [512, 11] width 8 height 8
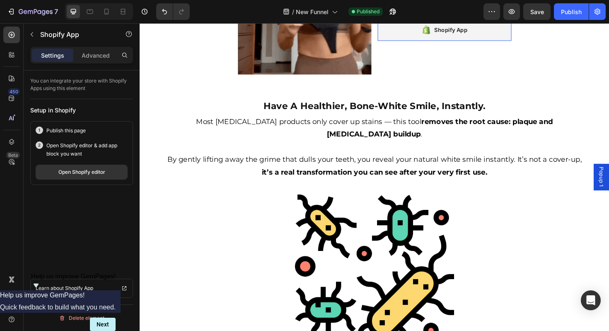
click at [469, 35] on div "Shopify App" at bounding box center [469, 30] width 35 height 10
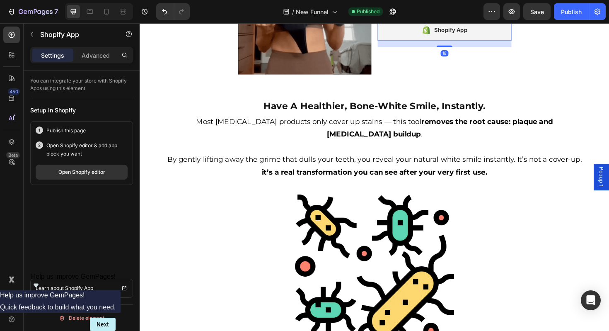
click at [451, 14] on icon at bounding box center [451, 10] width 7 height 7
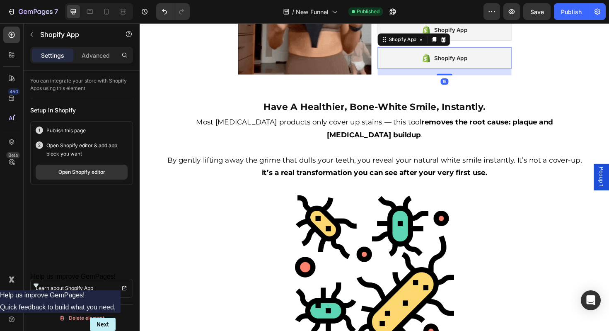
click at [420, 72] on div "Shopify App" at bounding box center [463, 59] width 142 height 23
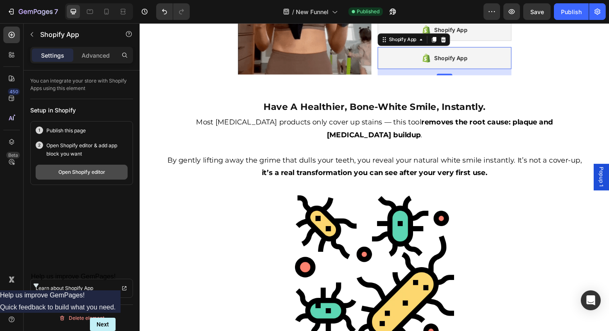
click at [113, 172] on button "Open Shopify editor" at bounding box center [82, 172] width 92 height 15
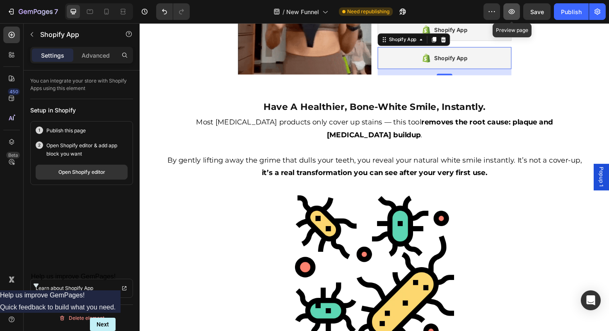
click at [514, 14] on icon "button" at bounding box center [512, 11] width 8 height 8
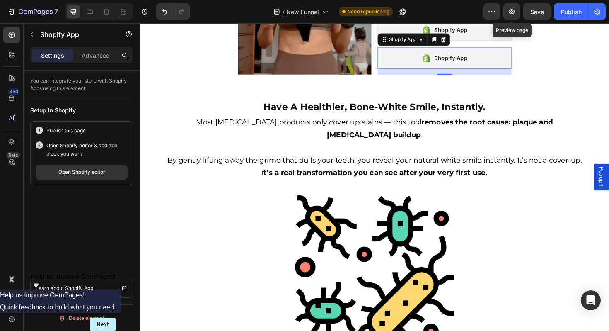
click at [507, 11] on button "button" at bounding box center [512, 11] width 17 height 17
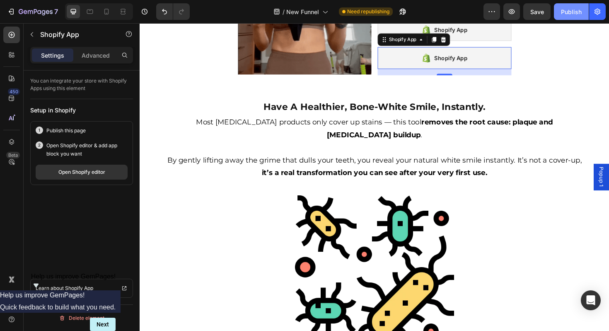
click at [576, 13] on div "Publish" at bounding box center [571, 11] width 21 height 9
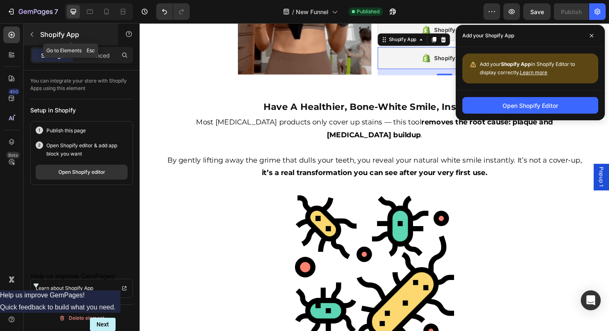
click at [29, 34] on icon "button" at bounding box center [32, 34] width 7 height 7
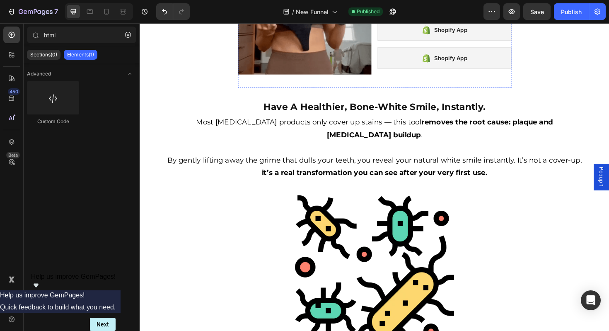
click at [458, 5] on span "Publish the page to see the content." at bounding box center [463, 1] width 142 height 8
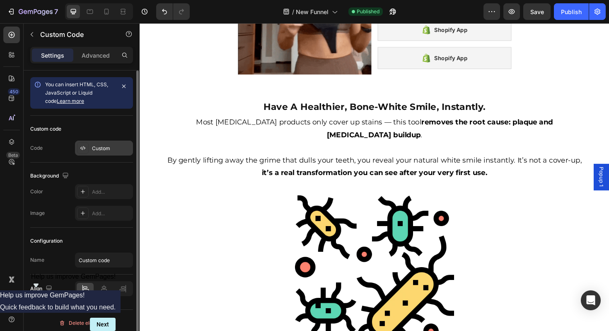
click at [110, 146] on div "Custom" at bounding box center [111, 148] width 39 height 7
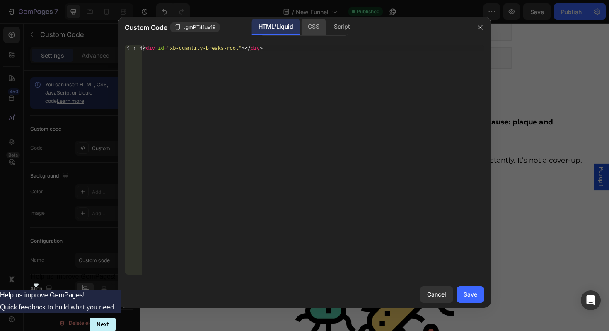
click at [316, 31] on div "CSS" at bounding box center [313, 27] width 24 height 17
click at [213, 71] on div "Insert the CSS code to style your content here." at bounding box center [312, 166] width 343 height 243
paste textarea ".xb_quantity_breaks{padding: 4px;}"
type textarea ".xb_quantity_breaks{padding: 4px;}"
paste textarea
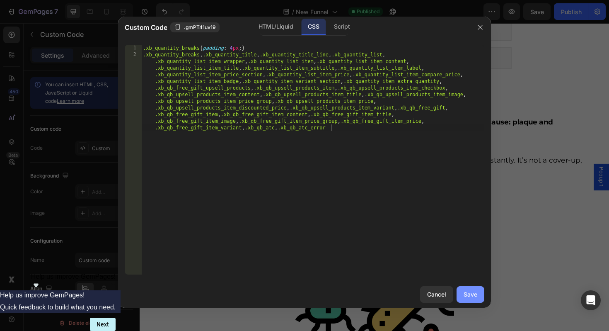
click at [470, 300] on button "Save" at bounding box center [471, 294] width 28 height 17
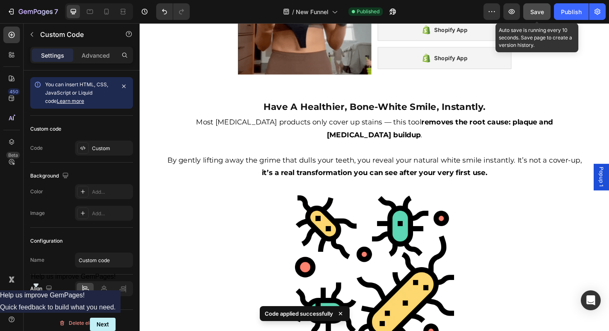
click at [538, 13] on span "Save" at bounding box center [538, 11] width 14 height 7
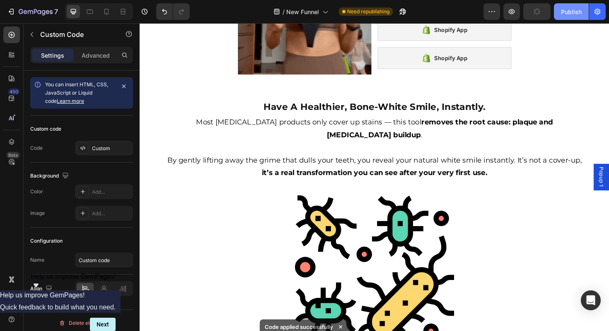
click at [558, 13] on button "Publish" at bounding box center [571, 11] width 35 height 17
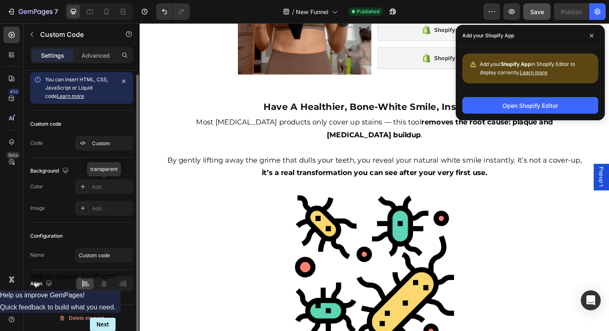
scroll to position [0, 0]
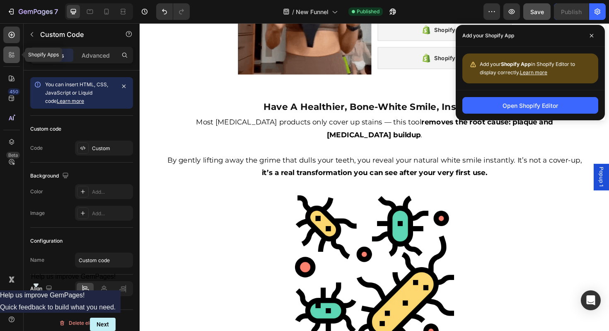
click at [13, 55] on icon at bounding box center [13, 56] width 2 height 2
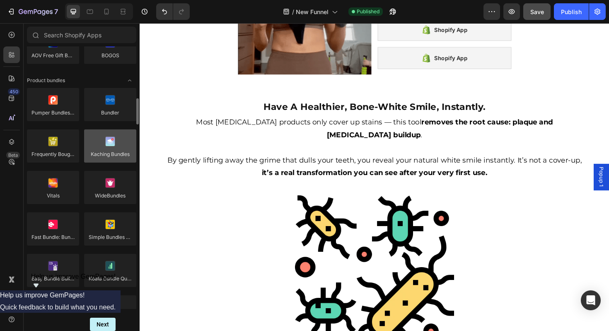
scroll to position [590, 0]
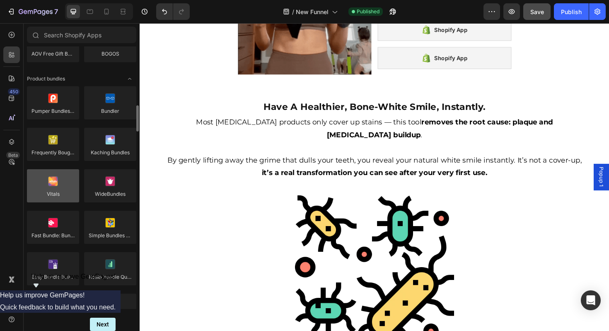
click at [65, 187] on div at bounding box center [53, 185] width 52 height 33
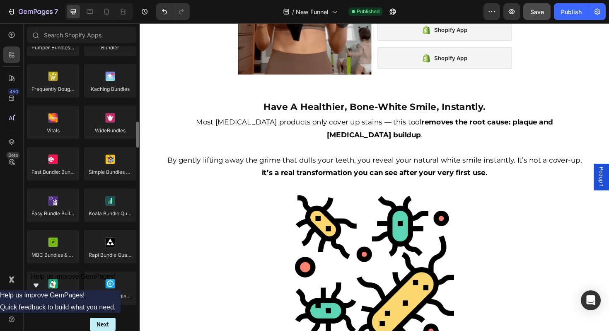
scroll to position [666, 0]
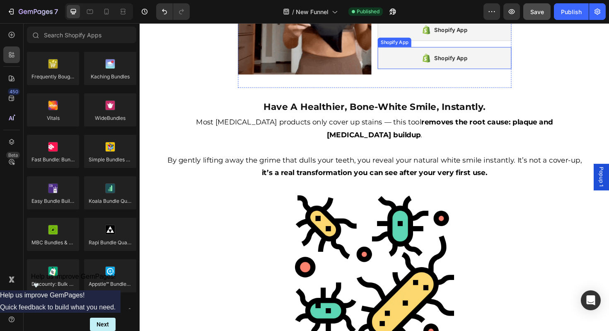
click at [465, 65] on div "Shopify App" at bounding box center [469, 60] width 35 height 10
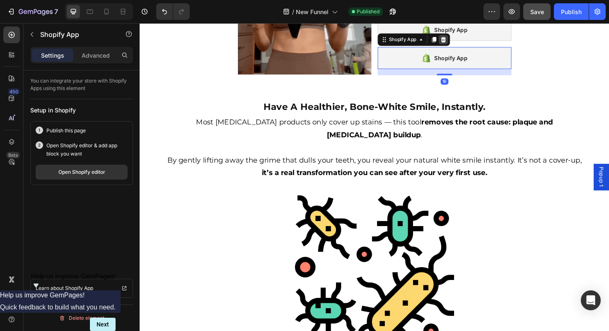
click at [459, 44] on icon at bounding box center [461, 40] width 7 height 7
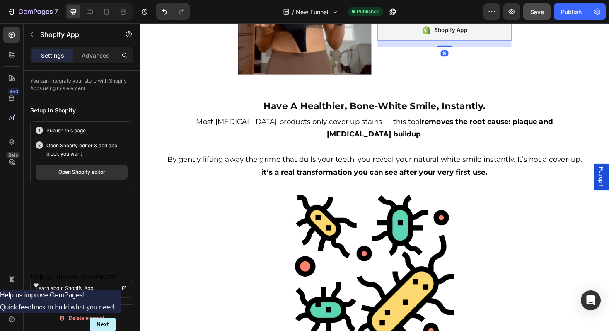
click at [437, 42] on div "Shopify App" at bounding box center [463, 30] width 142 height 23
click at [442, 35] on icon at bounding box center [443, 30] width 10 height 10
click at [105, 180] on div "Publish this page Open Shopify editor & add app block you want Open Shopify edi…" at bounding box center [81, 153] width 103 height 64
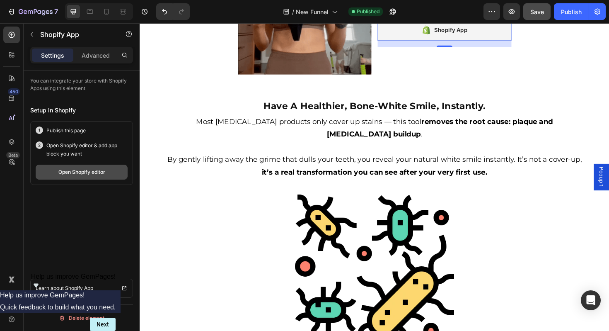
click at [102, 171] on div "Open Shopify editor" at bounding box center [81, 171] width 47 height 7
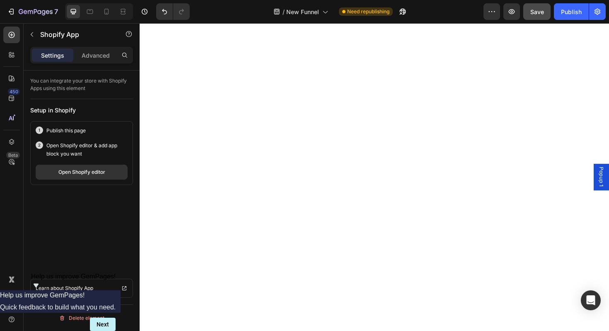
scroll to position [0, 0]
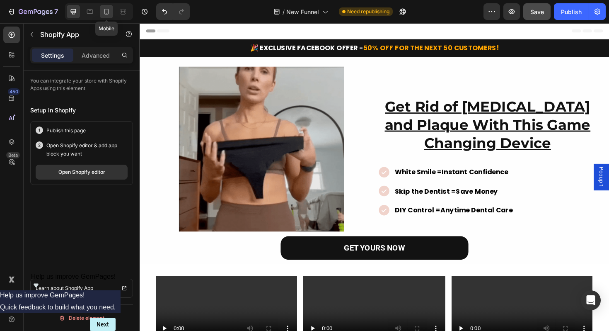
click at [107, 11] on icon at bounding box center [106, 11] width 8 height 8
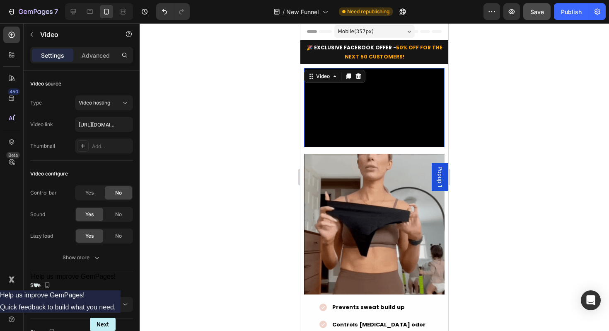
click at [393, 116] on video at bounding box center [374, 107] width 141 height 79
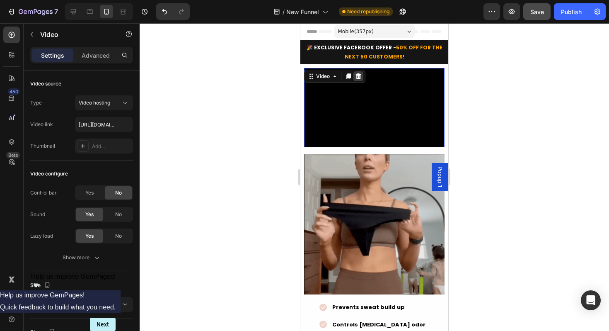
click at [357, 78] on icon at bounding box center [358, 76] width 5 height 6
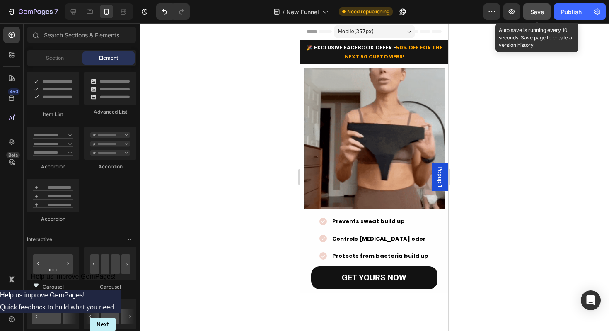
click at [535, 16] on button "Save" at bounding box center [536, 11] width 27 height 17
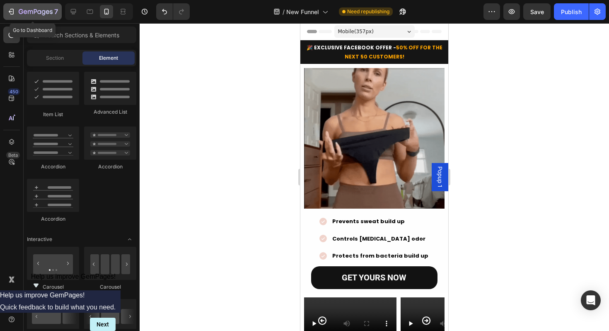
click at [12, 12] on icon "button" at bounding box center [11, 11] width 8 height 8
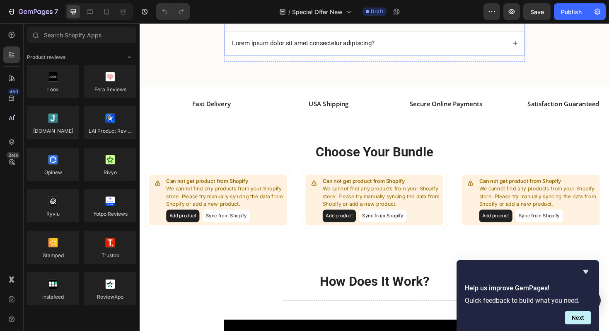
scroll to position [2166, 0]
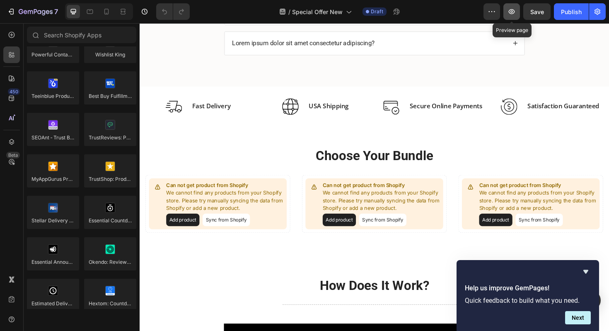
click at [513, 10] on icon "button" at bounding box center [512, 11] width 8 height 8
